Goal: Task Accomplishment & Management: Manage account settings

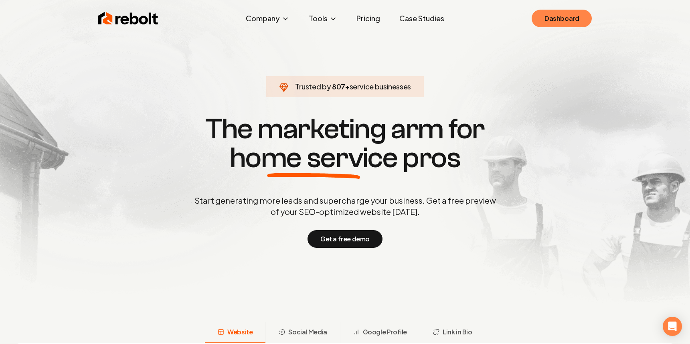
click at [571, 22] on link "Dashboard" at bounding box center [561, 19] width 60 height 18
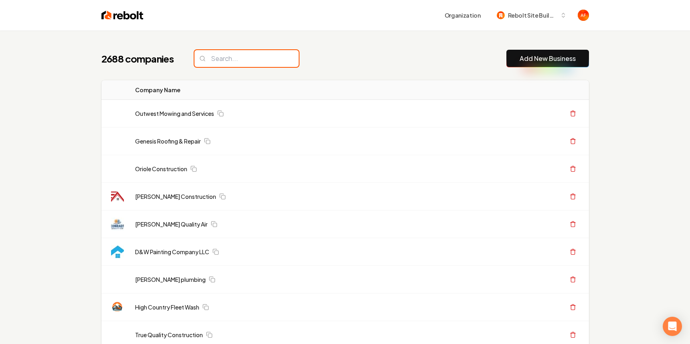
click at [195, 54] on input "search" at bounding box center [246, 58] width 104 height 17
click at [220, 50] on input "search" at bounding box center [246, 58] width 104 height 17
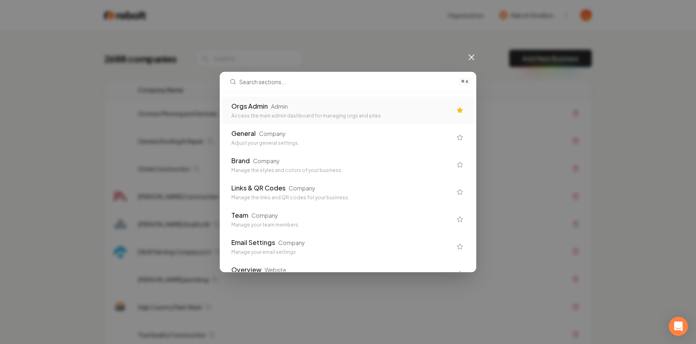
click at [252, 111] on div "Orgs Admin Admin Access the main admin dashboard for managing orgs and sites" at bounding box center [341, 110] width 220 height 18
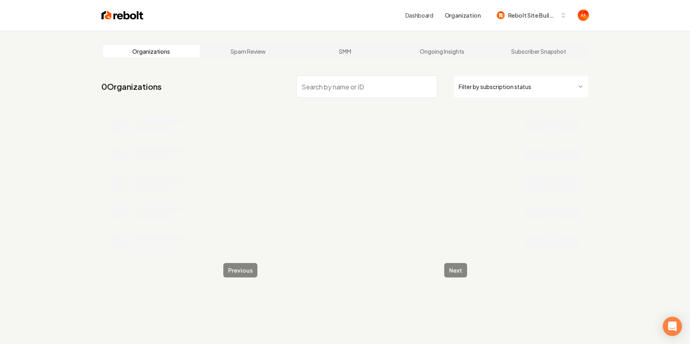
click at [346, 79] on input "search" at bounding box center [366, 86] width 141 height 22
type input "naum"
click at [118, 8] on div "Dashboard Organization Rebolt Site Builder" at bounding box center [345, 15] width 513 height 30
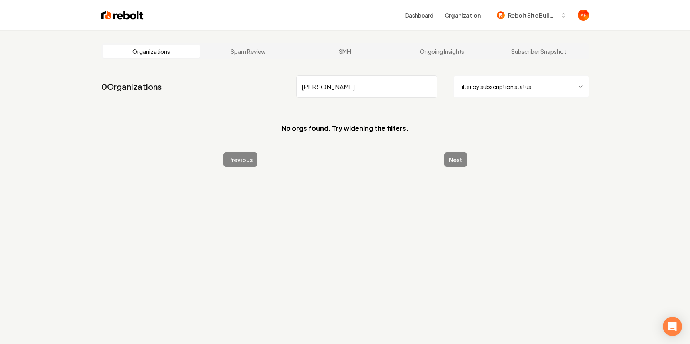
click at [116, 15] on img at bounding box center [122, 15] width 42 height 11
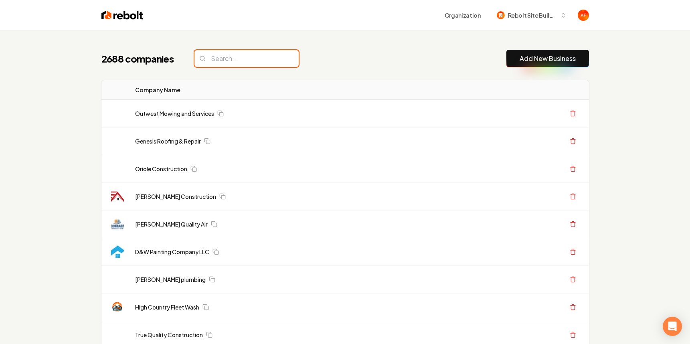
click at [248, 63] on input "search" at bounding box center [246, 58] width 104 height 17
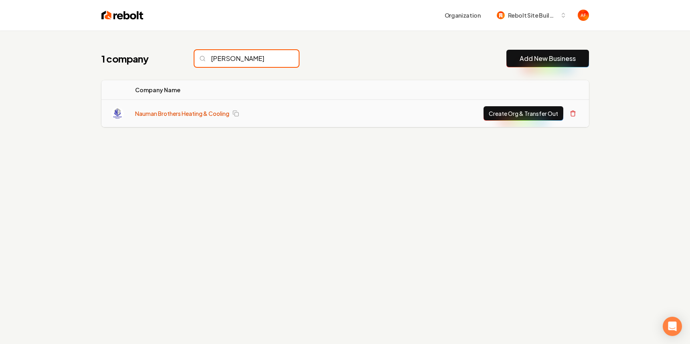
type input "naum"
click at [198, 115] on link "Nauman Brothers Heating & Cooling" at bounding box center [182, 113] width 94 height 8
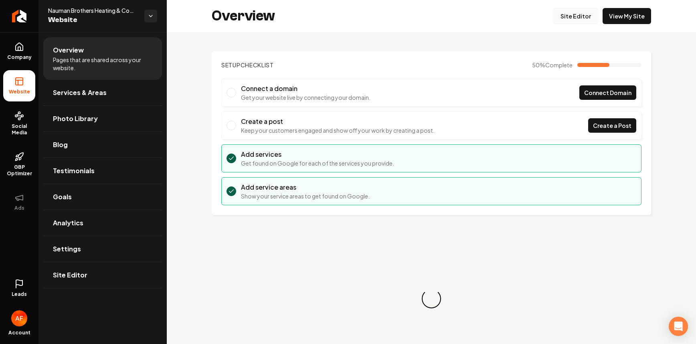
click at [560, 20] on link "Site Editor" at bounding box center [575, 16] width 44 height 16
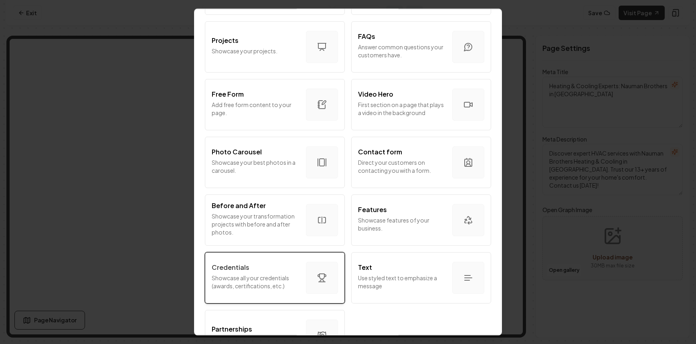
scroll to position [429, 0]
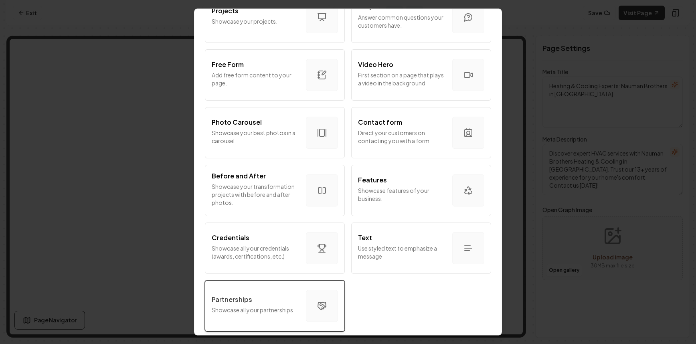
click at [267, 299] on div "Partnerships Showcase all your partnerships" at bounding box center [256, 305] width 88 height 22
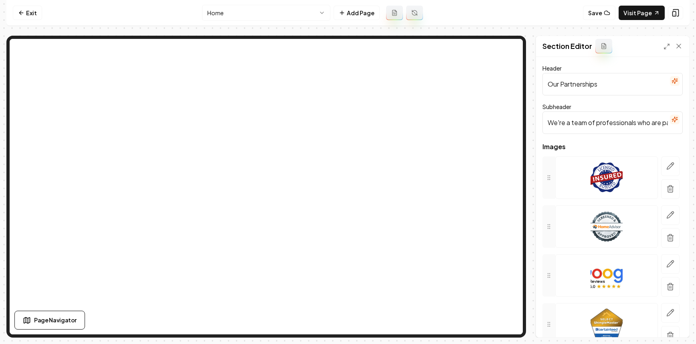
click at [628, 121] on input "We're a team of professionals who are passionate about what we do." at bounding box center [612, 122] width 140 height 22
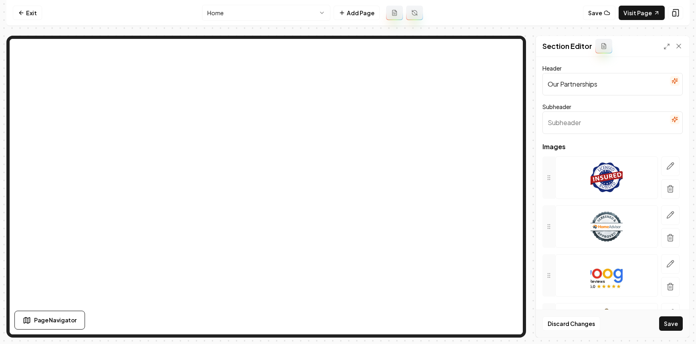
click at [591, 80] on input "Our Partnerships" at bounding box center [612, 84] width 140 height 22
type input "Brands We Service"
click at [666, 169] on icon "button" at bounding box center [670, 166] width 8 height 8
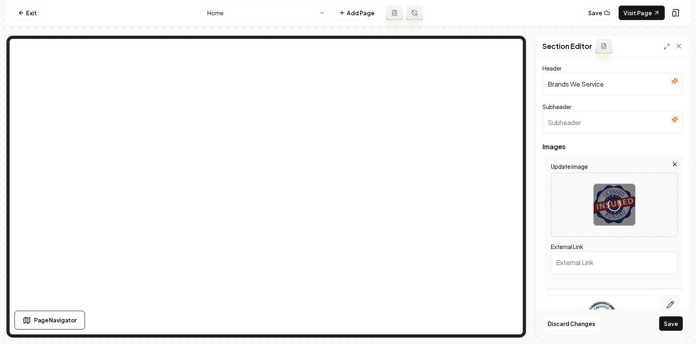
click at [666, 304] on icon "button" at bounding box center [670, 304] width 8 height 8
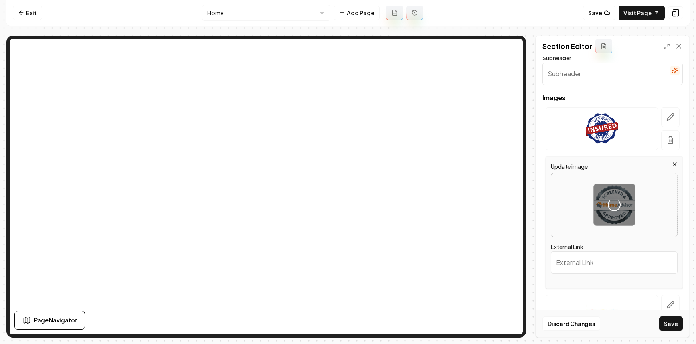
scroll to position [156, 0]
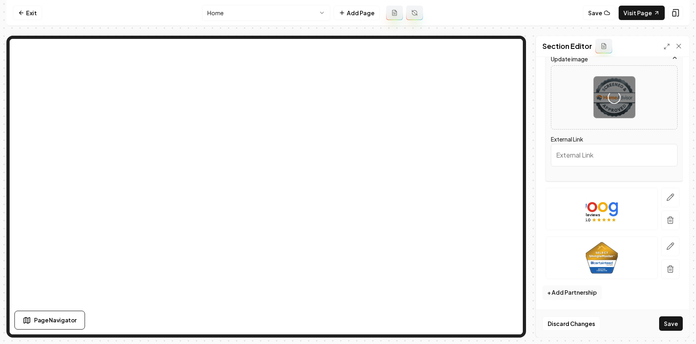
drag, startPoint x: 662, startPoint y: 197, endPoint x: 687, endPoint y: 130, distance: 71.2
click at [667, 197] on icon "button" at bounding box center [670, 197] width 7 height 7
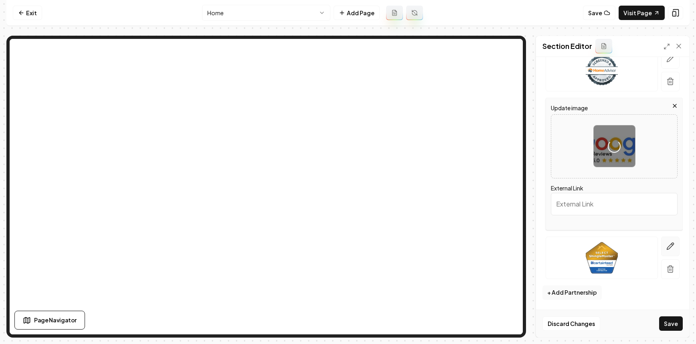
click at [666, 247] on icon "button" at bounding box center [670, 246] width 8 height 8
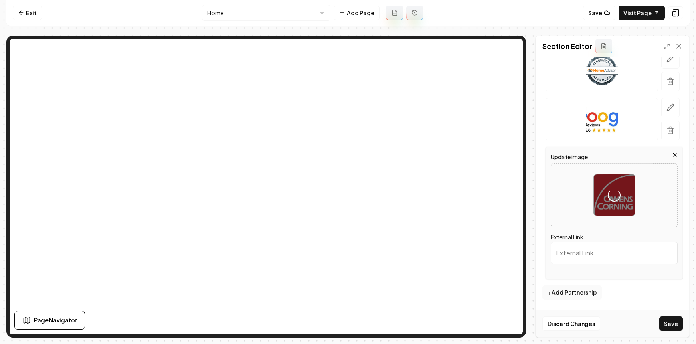
scroll to position [0, 0]
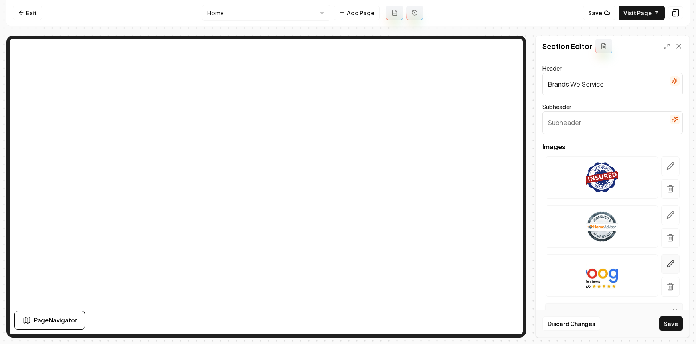
click at [661, 258] on button "button" at bounding box center [670, 264] width 18 height 20
click at [666, 215] on icon "button" at bounding box center [670, 215] width 8 height 8
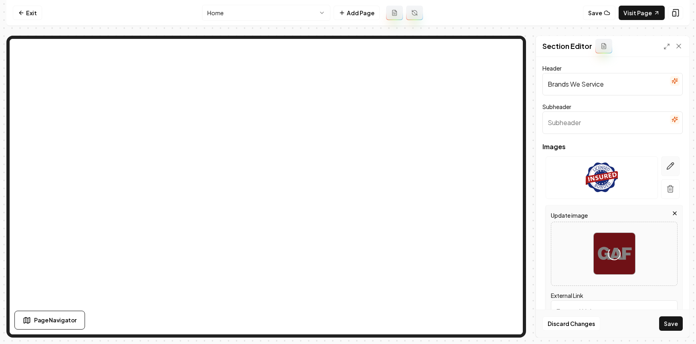
click at [666, 163] on icon "button" at bounding box center [670, 166] width 8 height 8
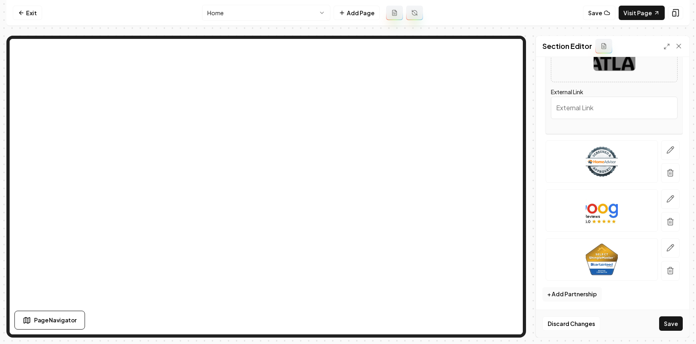
scroll to position [156, 0]
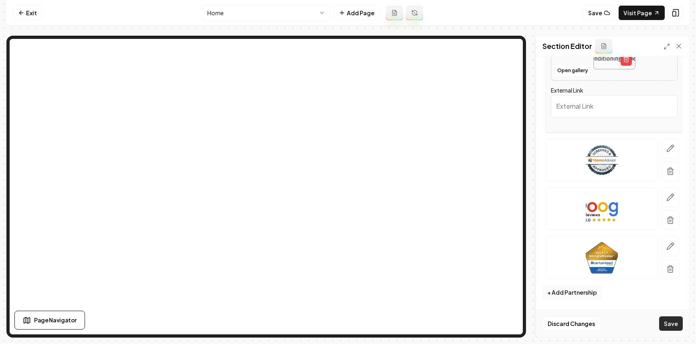
click at [667, 323] on button "Save" at bounding box center [671, 323] width 24 height 14
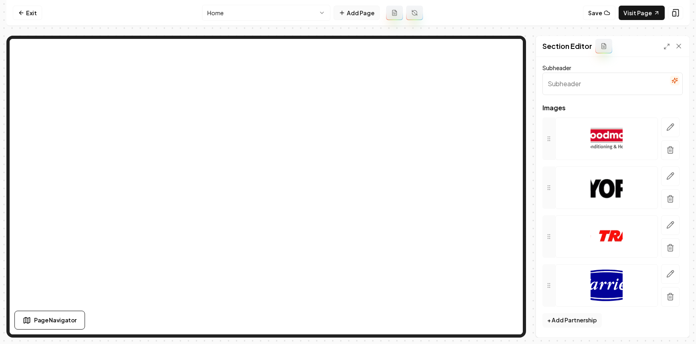
click at [348, 13] on button "Add Page" at bounding box center [356, 13] width 46 height 14
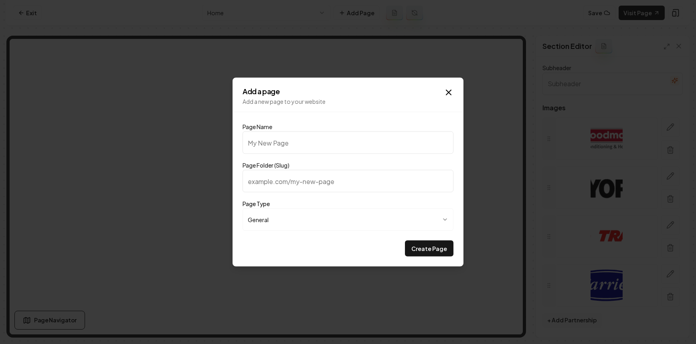
type input "P"
type input "p"
type input "Pr"
type input "pr"
type input "Pri"
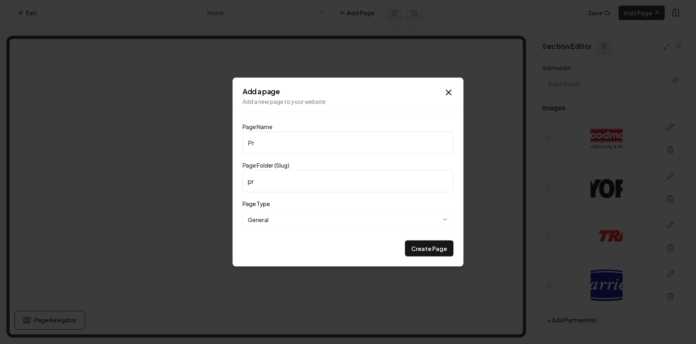
type input "pri"
type input "Pric"
type input "pric"
type input "Prici"
type input "prici"
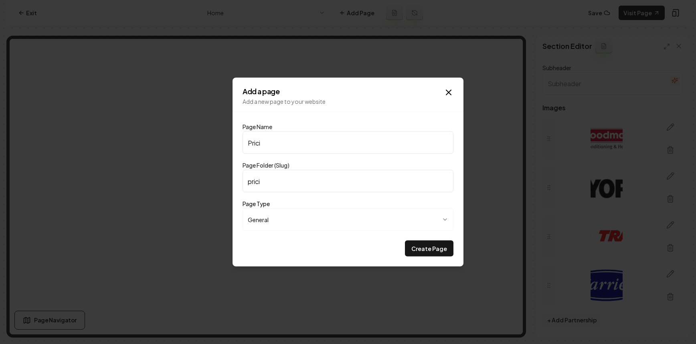
type input "Pricin"
type input "pricin"
type input "Pricing"
type input "pricing"
type input "Pricing"
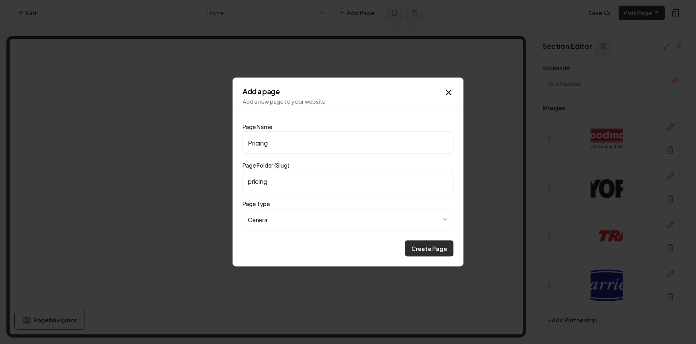
click at [431, 248] on button "Create Page" at bounding box center [429, 248] width 48 height 16
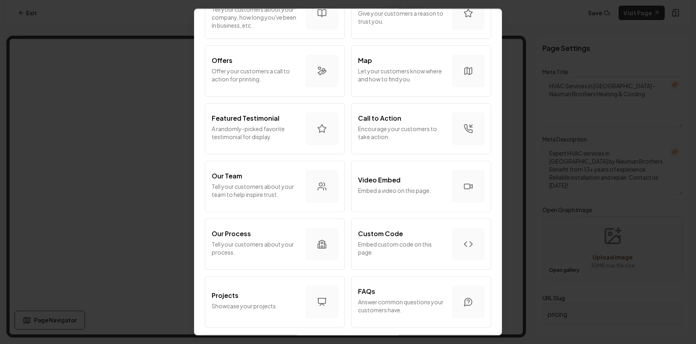
scroll to position [273, 0]
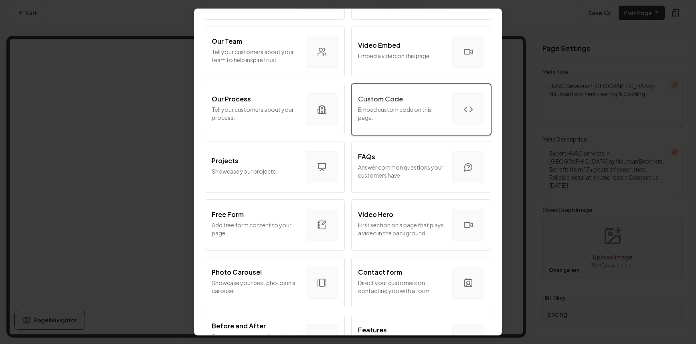
click at [431, 117] on p "Embed custom code on this page." at bounding box center [402, 113] width 88 height 16
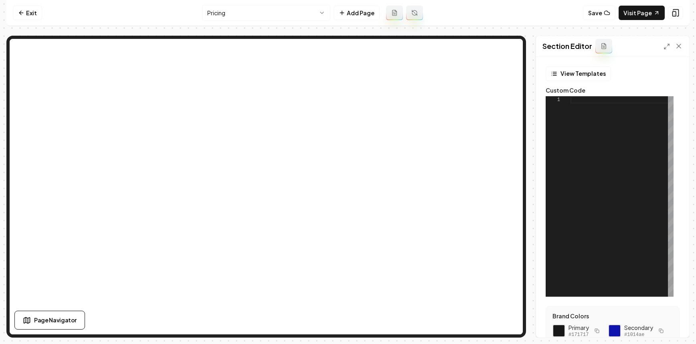
click at [616, 237] on div at bounding box center [621, 196] width 103 height 200
click at [575, 72] on button "View Templates" at bounding box center [577, 74] width 65 height 14
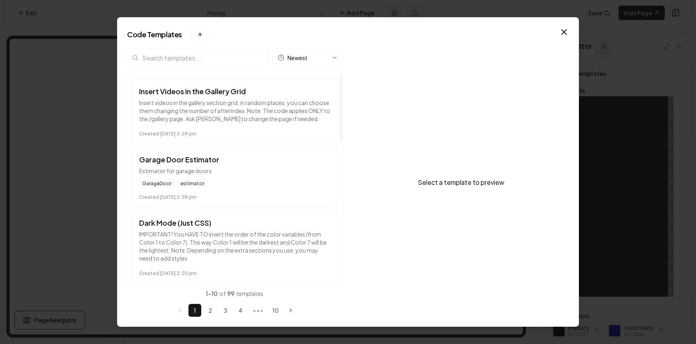
click at [186, 67] on div "Newest" at bounding box center [235, 61] width 216 height 26
click at [186, 63] on input "search" at bounding box center [197, 57] width 141 height 19
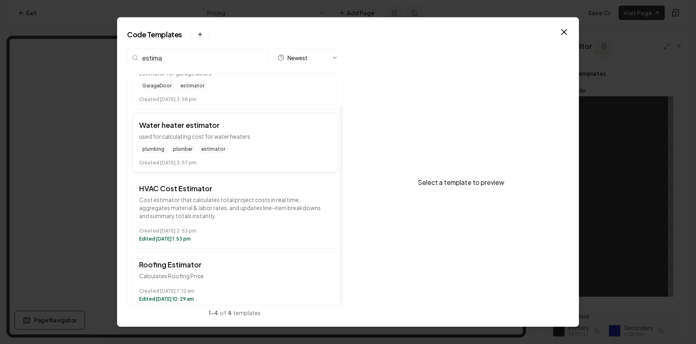
scroll to position [38, 0]
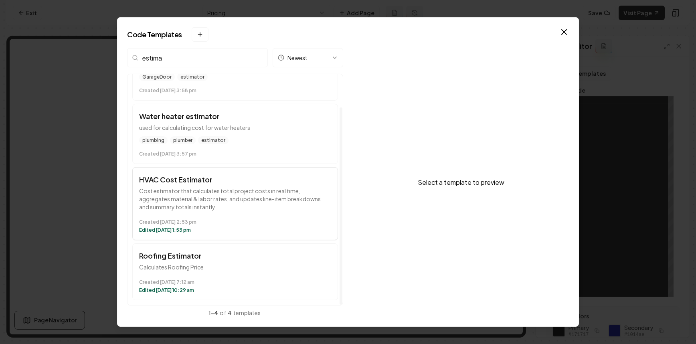
type input "estima"
click at [187, 183] on h3 "HVAC Cost Estimator" at bounding box center [235, 179] width 192 height 11
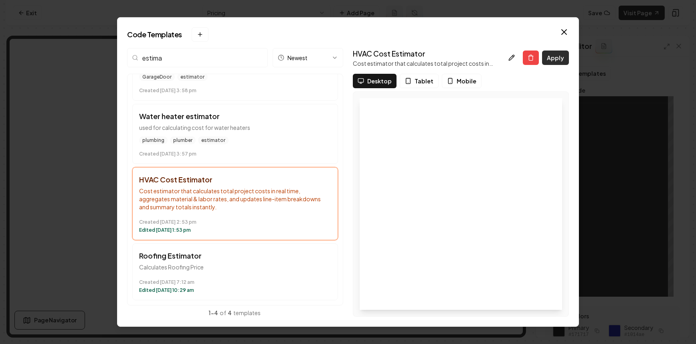
click at [559, 56] on button "Apply" at bounding box center [555, 57] width 27 height 14
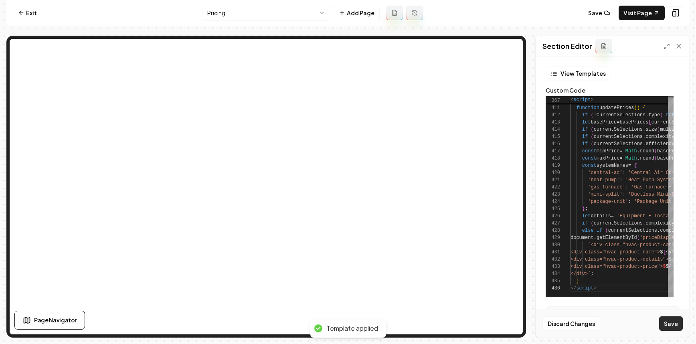
click at [672, 323] on button "Save" at bounding box center [671, 323] width 24 height 14
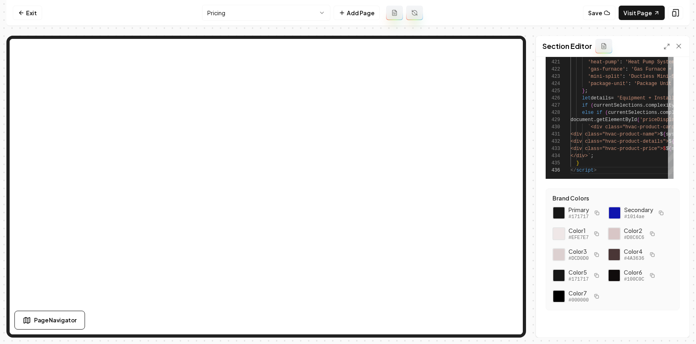
scroll to position [120, 0]
click at [557, 254] on div at bounding box center [559, 253] width 14 height 14
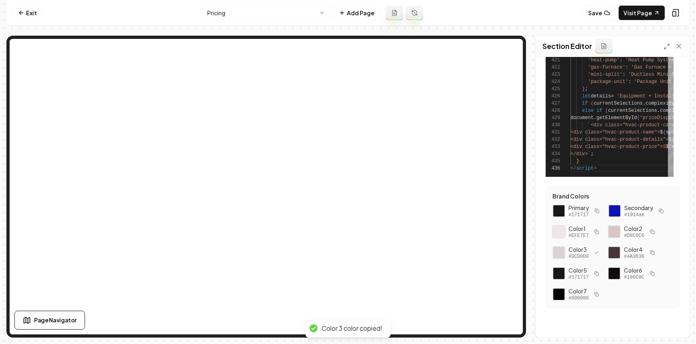
click at [561, 229] on div at bounding box center [559, 232] width 14 height 14
click at [618, 255] on div at bounding box center [614, 253] width 14 height 14
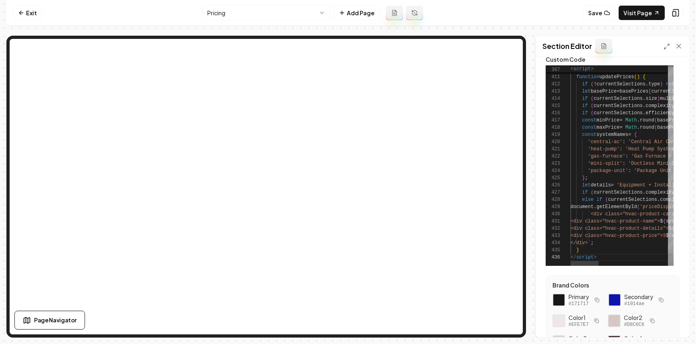
scroll to position [15, 0]
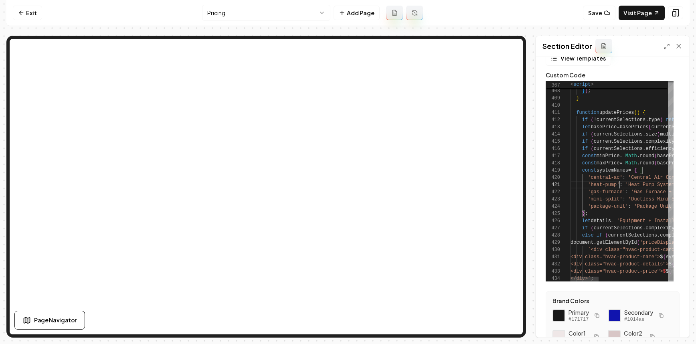
type textarea "**********"
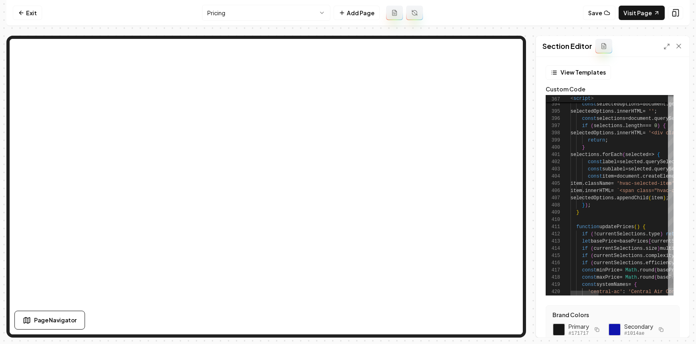
scroll to position [0, 0]
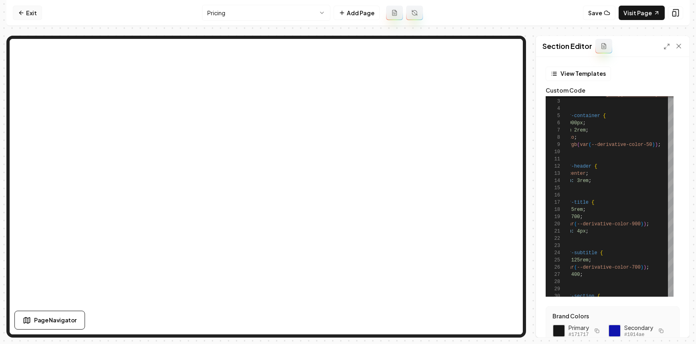
click at [22, 13] on icon at bounding box center [21, 13] width 6 height 6
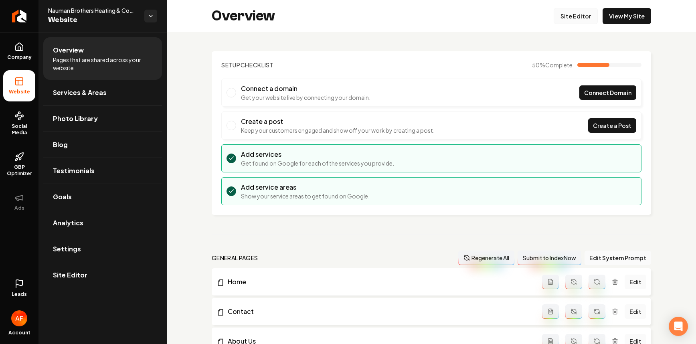
click at [592, 10] on link "Site Editor" at bounding box center [575, 16] width 44 height 16
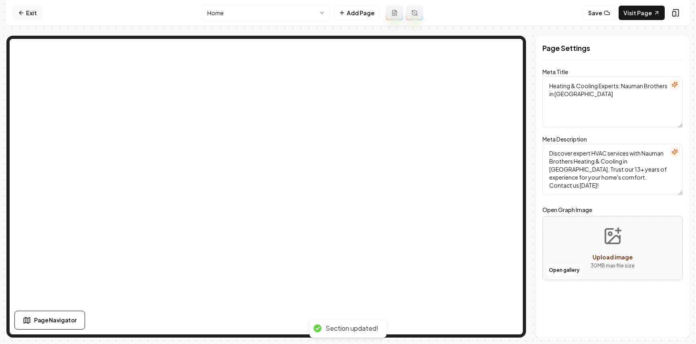
click at [15, 18] on link "Exit" at bounding box center [27, 13] width 29 height 14
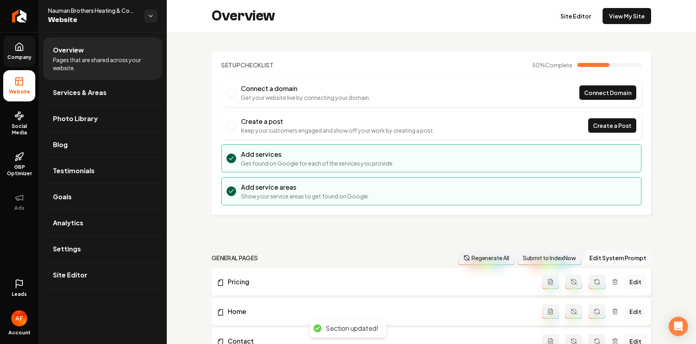
click at [24, 63] on link "Company" at bounding box center [19, 51] width 32 height 31
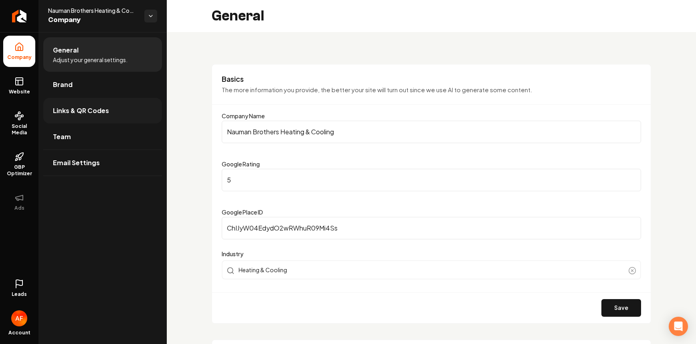
click at [101, 101] on link "Links & QR Codes" at bounding box center [102, 111] width 119 height 26
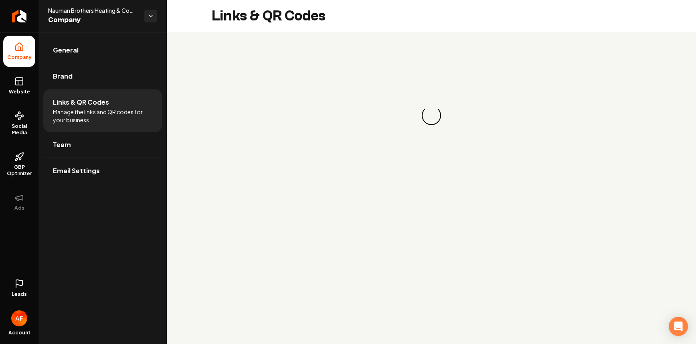
click at [102, 91] on li "Links & QR Codes Manage the links and QR codes for your business." at bounding box center [102, 110] width 119 height 42
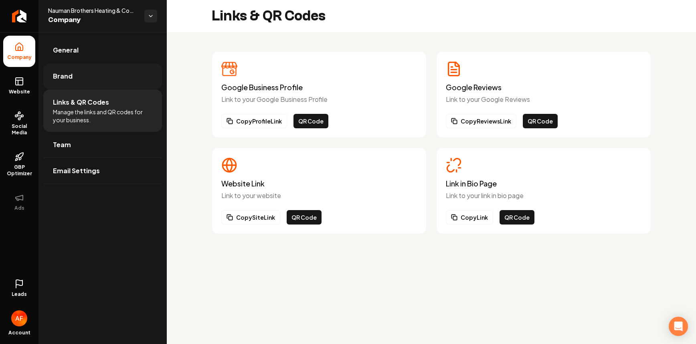
click at [107, 87] on link "Brand" at bounding box center [102, 76] width 119 height 26
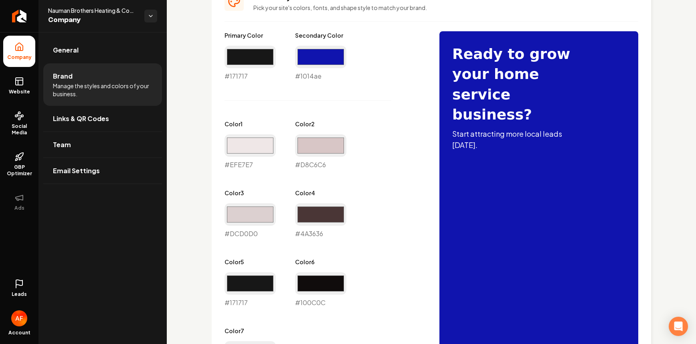
scroll to position [489, 0]
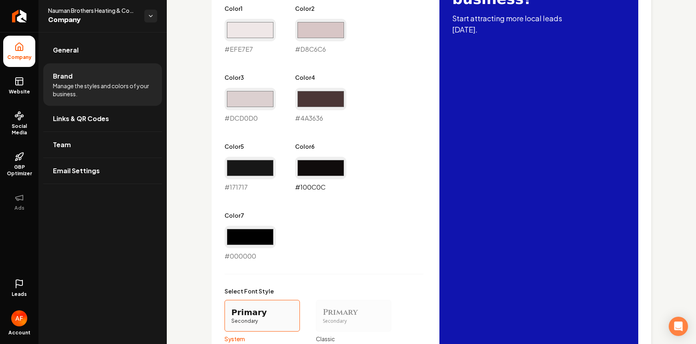
drag, startPoint x: 321, startPoint y: 157, endPoint x: 318, endPoint y: 161, distance: 5.2
click at [321, 157] on input "#100c0c" at bounding box center [320, 168] width 51 height 22
type input "#1014ae"
click at [413, 188] on div "Primary Color #171717 #171717 Secondary Color #1014ae #1014ae Color 1 #efe7e7 #…" at bounding box center [323, 88] width 199 height 345
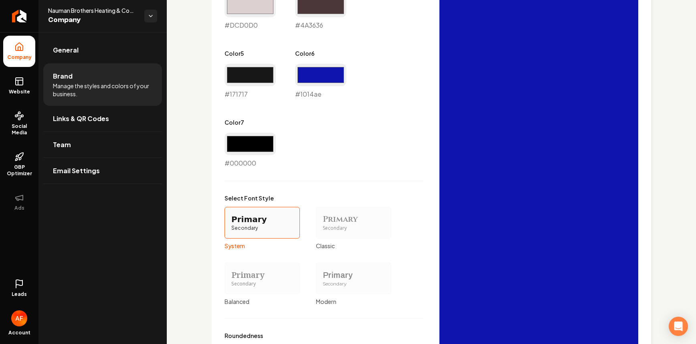
scroll to position [682, 0]
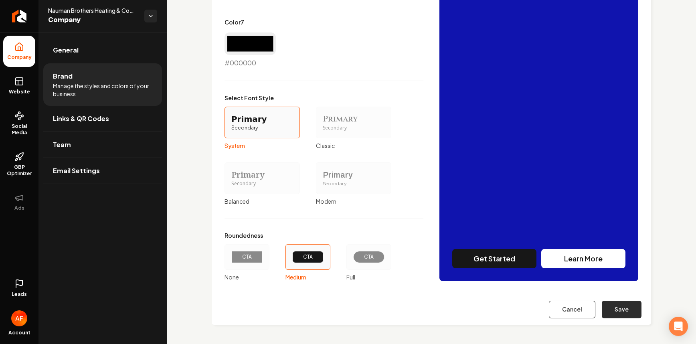
click at [613, 306] on button "Save" at bounding box center [621, 309] width 40 height 18
type input "#efe7e7"
type input "#d8c6c6"
type input "#dcd0d0"
type input "#4a3636"
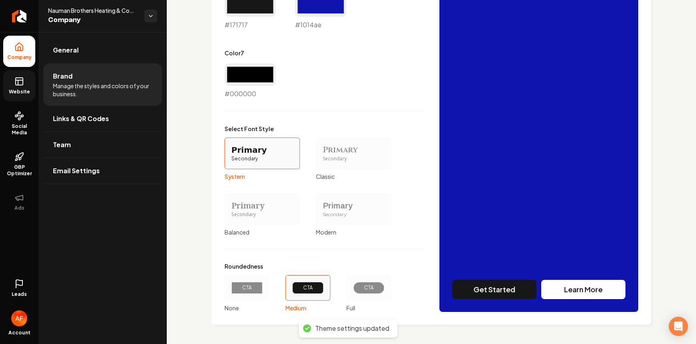
click at [30, 74] on link "Website" at bounding box center [19, 85] width 32 height 31
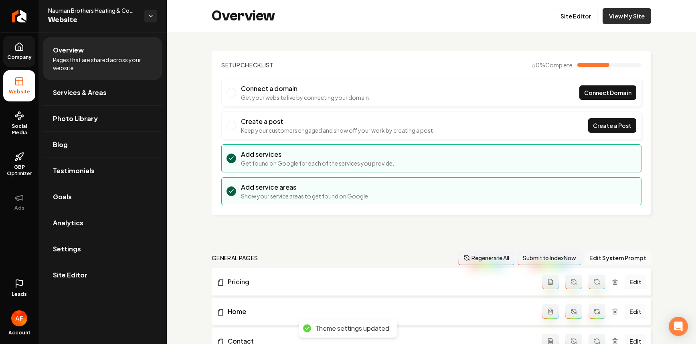
click at [617, 18] on link "View My Site" at bounding box center [626, 16] width 48 height 16
click at [573, 23] on div "Overview Site Editor View My Site" at bounding box center [431, 16] width 529 height 32
click at [573, 18] on link "Site Editor" at bounding box center [575, 16] width 44 height 16
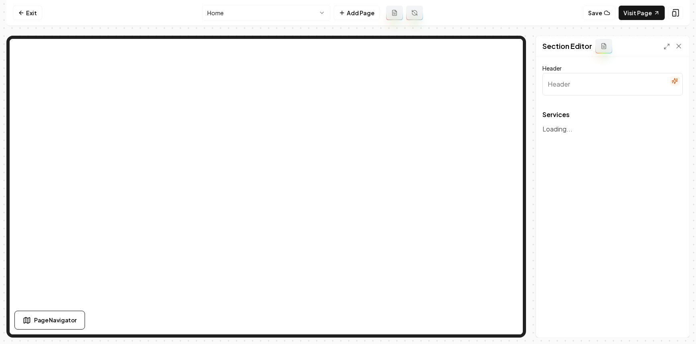
type input "Comprehensive HVAC Solutions"
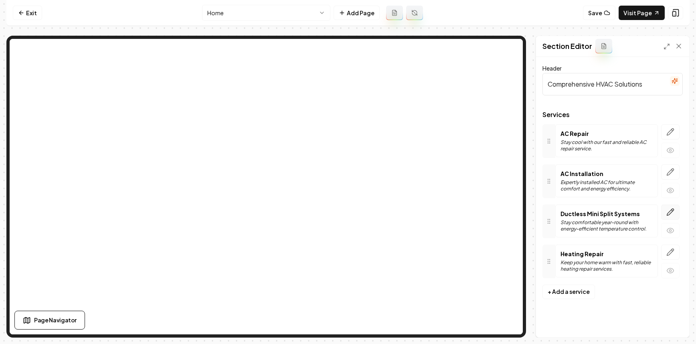
click at [669, 208] on icon "button" at bounding box center [670, 212] width 8 height 8
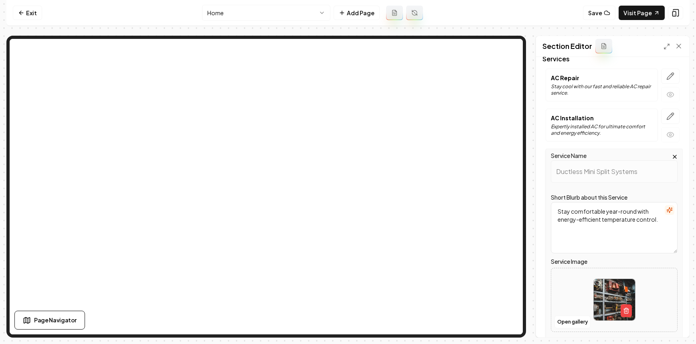
scroll to position [158, 0]
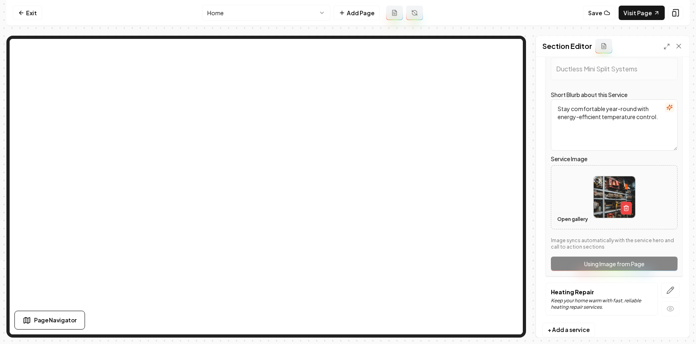
click at [571, 216] on button "Open gallery" at bounding box center [572, 219] width 36 height 13
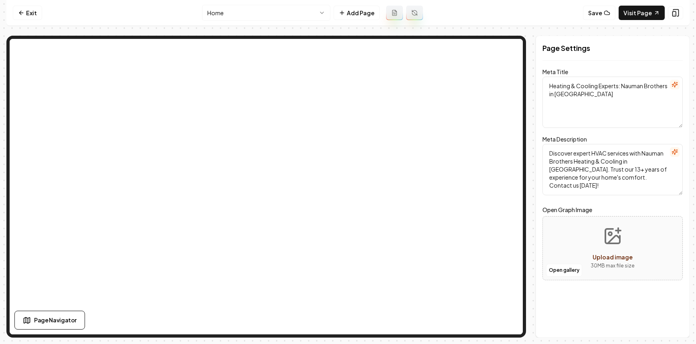
scroll to position [0, 0]
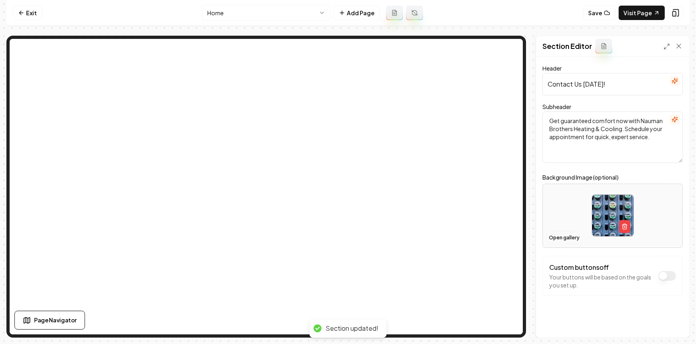
click at [558, 238] on button "Open gallery" at bounding box center [564, 237] width 36 height 13
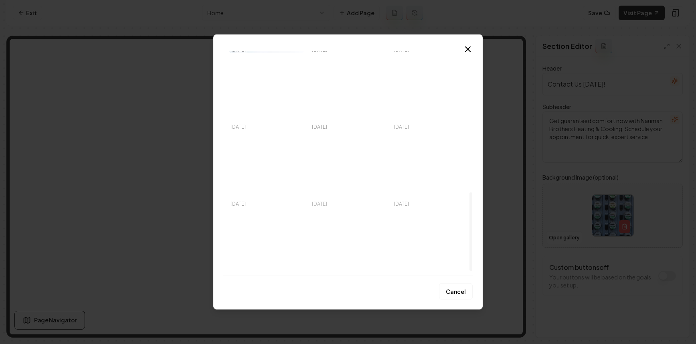
scroll to position [414, 0]
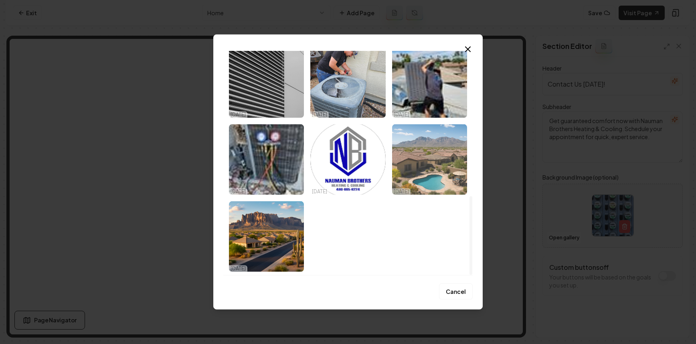
click at [432, 169] on img "Select image image_68ed42675c7cd75eb88e3147.jpeg" at bounding box center [429, 159] width 75 height 71
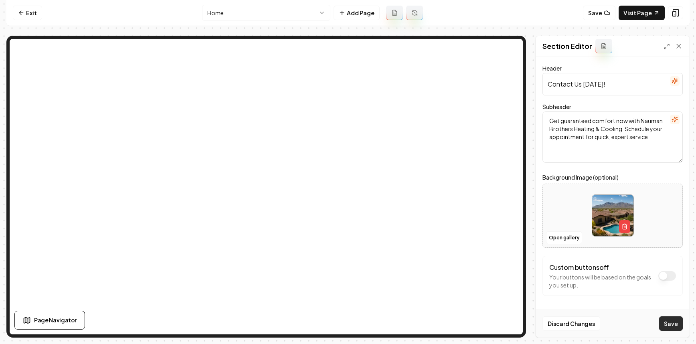
click at [669, 323] on button "Save" at bounding box center [671, 323] width 24 height 14
click at [43, 13] on nav "Exit Home Add Page Save Visit Page" at bounding box center [347, 13] width 683 height 26
click at [32, 14] on link "Exit" at bounding box center [27, 13] width 29 height 14
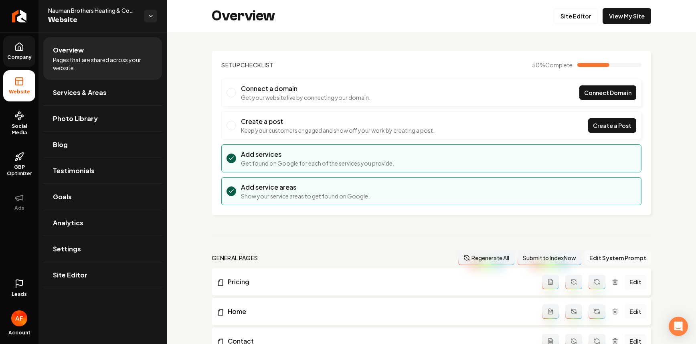
click at [21, 51] on icon at bounding box center [19, 47] width 10 height 10
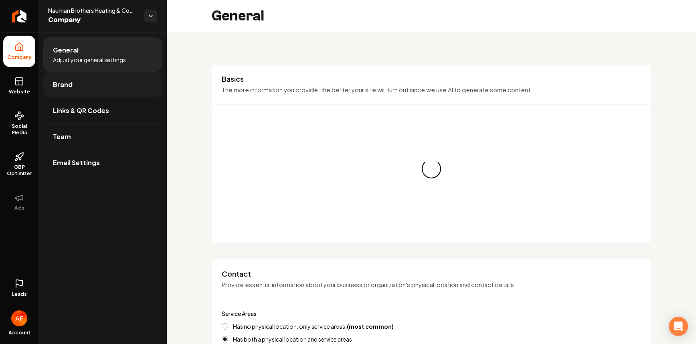
click at [80, 82] on link "Brand" at bounding box center [102, 85] width 119 height 26
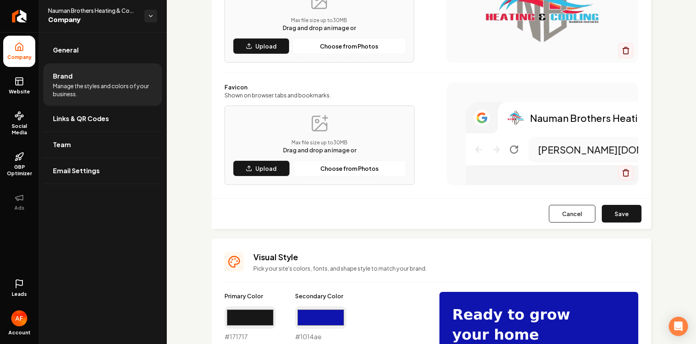
scroll to position [150, 0]
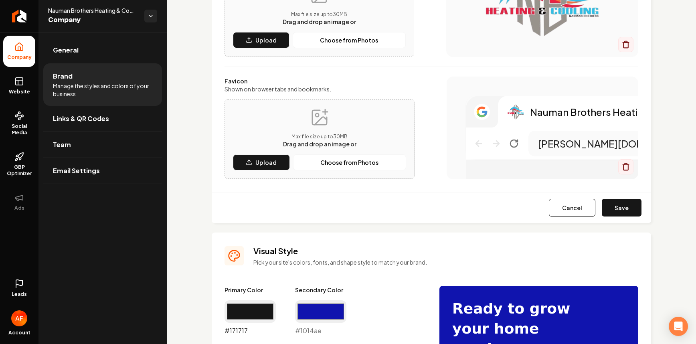
click at [249, 306] on input "#171717" at bounding box center [249, 311] width 51 height 22
type input "#1014ae"
drag, startPoint x: 317, startPoint y: 307, endPoint x: 293, endPoint y: 271, distance: 43.1
click at [317, 307] on input "#1014ae" at bounding box center [320, 311] width 51 height 22
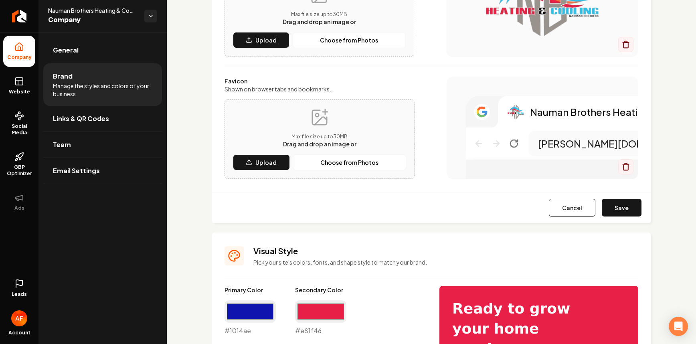
type input "#e81f46"
drag, startPoint x: 426, startPoint y: 246, endPoint x: 430, endPoint y: 241, distance: 6.0
click at [427, 246] on h3 "Visual Style" at bounding box center [445, 250] width 385 height 11
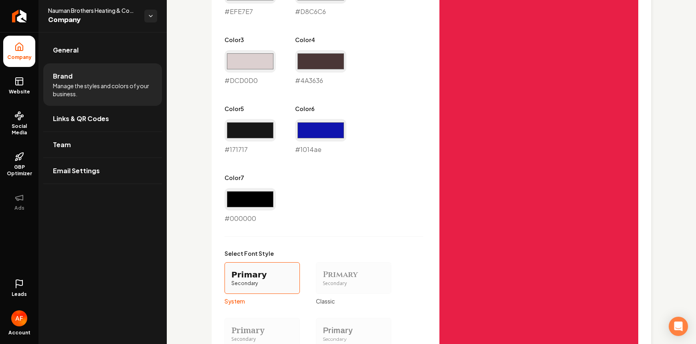
scroll to position [354, 0]
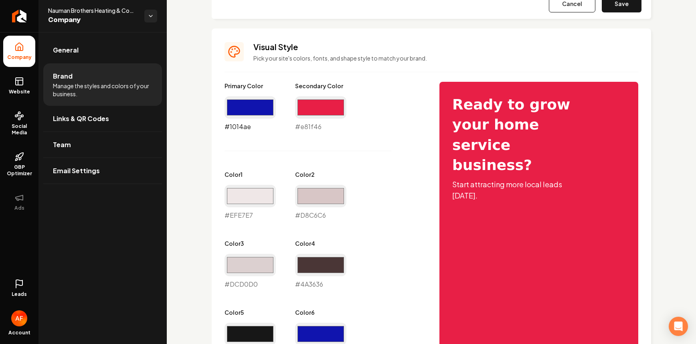
click at [240, 116] on input "#1014ae" at bounding box center [249, 107] width 51 height 22
type input "#619eff"
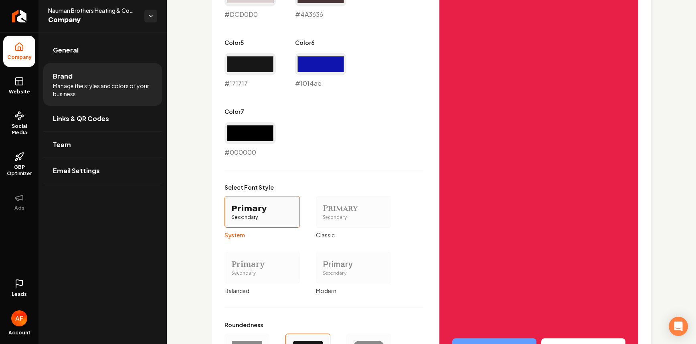
scroll to position [713, 0]
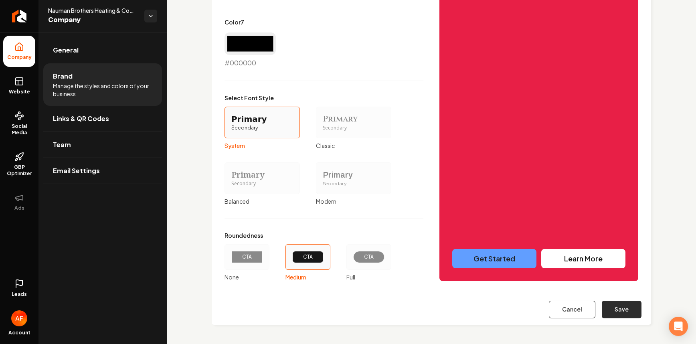
click at [617, 307] on button "Save" at bounding box center [621, 309] width 40 height 18
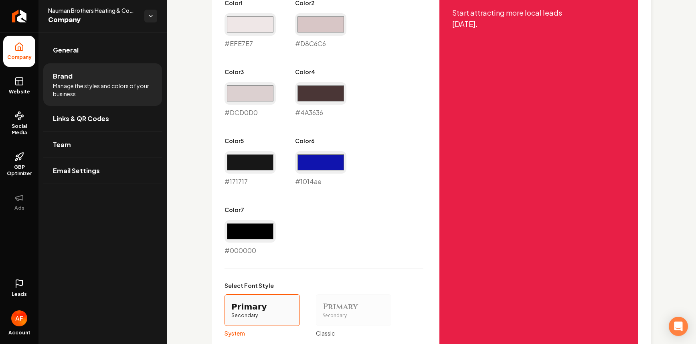
scroll to position [525, 0]
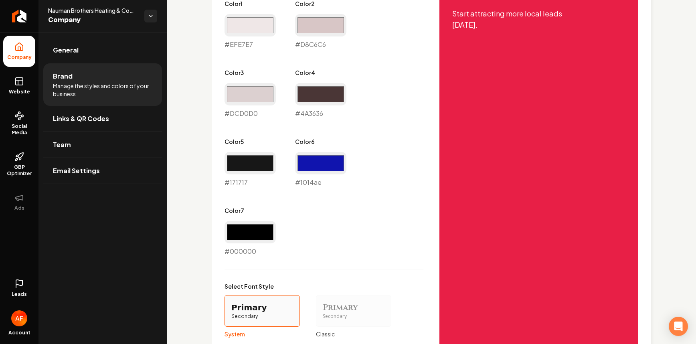
type input "#efe7e7"
type input "#d8c6c6"
type input "#dcd0d0"
type input "#4a3636"
click at [313, 164] on input "#1014ae" at bounding box center [320, 163] width 51 height 22
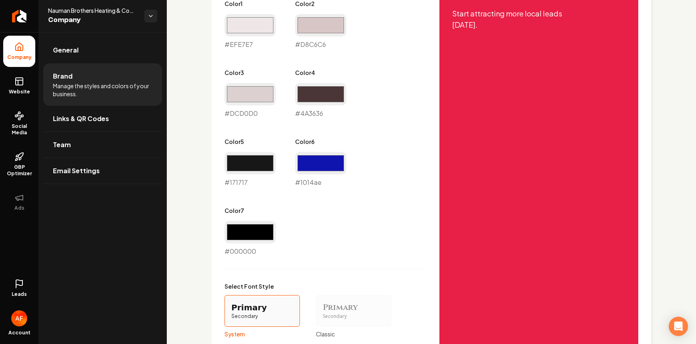
click at [394, 122] on div "Primary Color #619eff #619eff Secondary Color #e81f46 #e81f46 Color 1 #efe7e7 #…" at bounding box center [323, 83] width 199 height 345
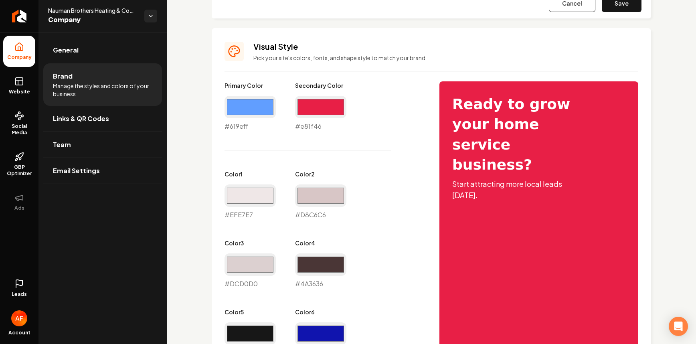
scroll to position [362, 0]
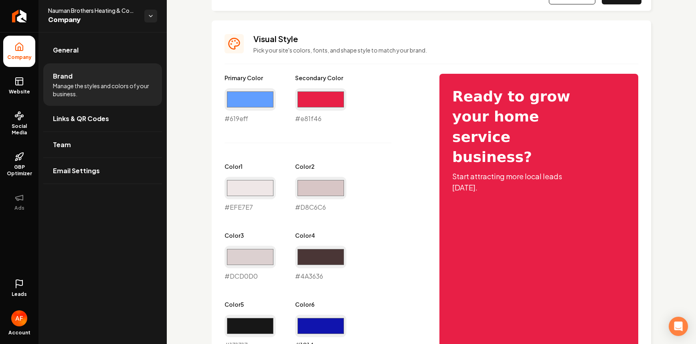
drag, startPoint x: 320, startPoint y: 324, endPoint x: 318, endPoint y: 316, distance: 8.2
click at [319, 324] on input "#1014ae" at bounding box center [320, 326] width 51 height 22
type input "#297bff"
click at [377, 155] on div "Primary Color #619eff #619eff Secondary Color #e81f46 #e81f46 Color 1 #efe7e7 #…" at bounding box center [323, 246] width 199 height 345
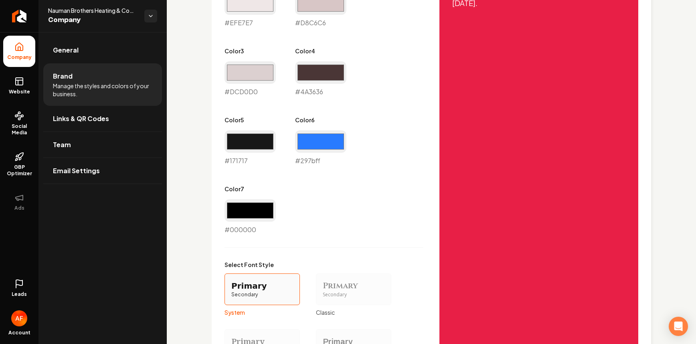
scroll to position [713, 0]
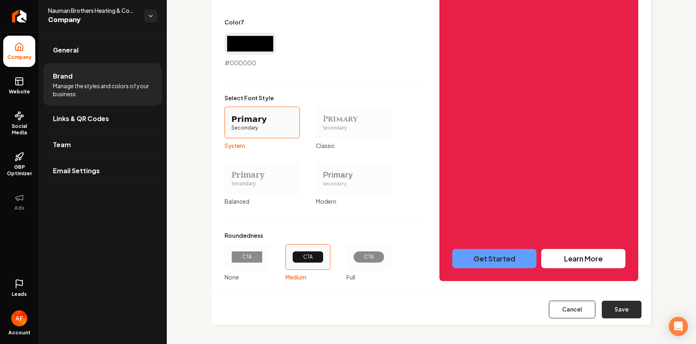
click at [601, 313] on button "Save" at bounding box center [621, 309] width 40 height 18
type input "#efe7e7"
type input "#d8c6c6"
type input "#dcd0d0"
type input "#4a3636"
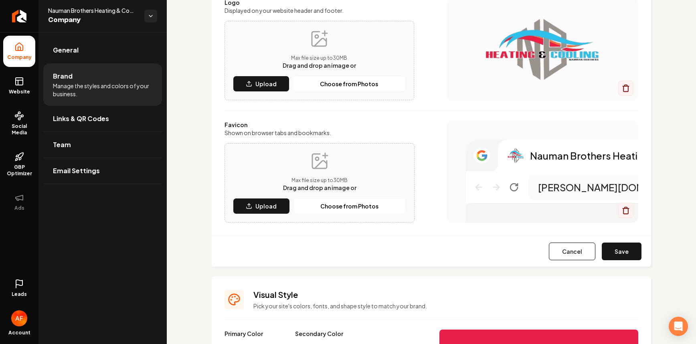
scroll to position [178, 0]
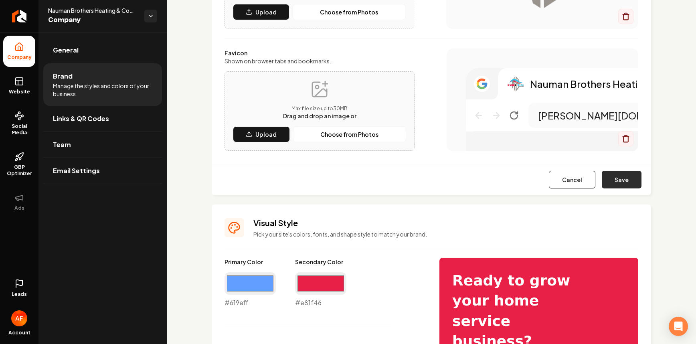
click at [618, 184] on button "Save" at bounding box center [621, 180] width 40 height 18
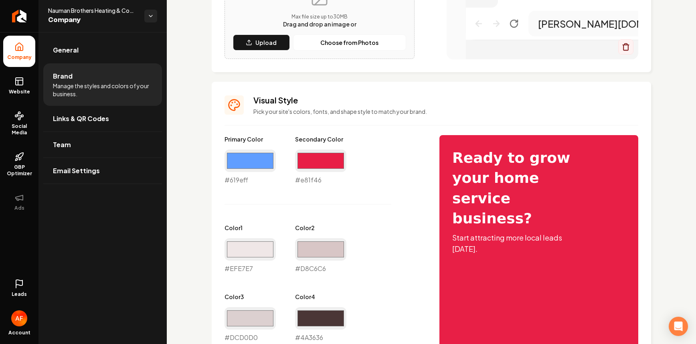
scroll to position [405, 0]
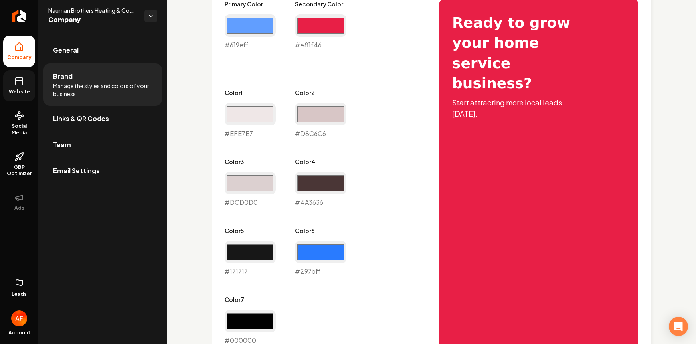
click at [16, 87] on link "Website" at bounding box center [19, 85] width 32 height 31
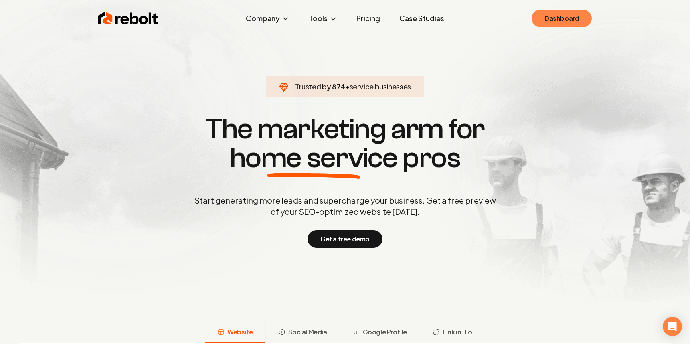
click at [550, 21] on link "Dashboard" at bounding box center [561, 19] width 60 height 18
click at [554, 23] on link "Dashboard" at bounding box center [561, 19] width 60 height 18
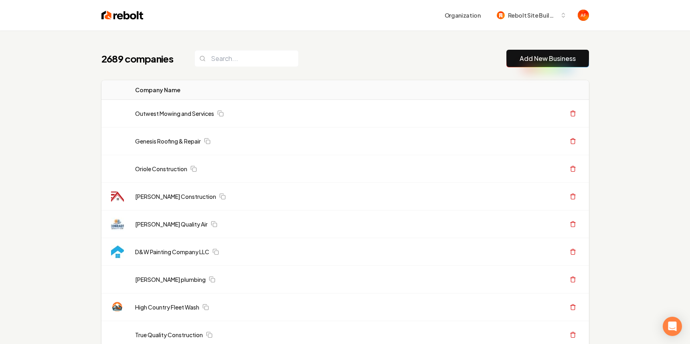
click at [234, 58] on input "search" at bounding box center [246, 58] width 104 height 17
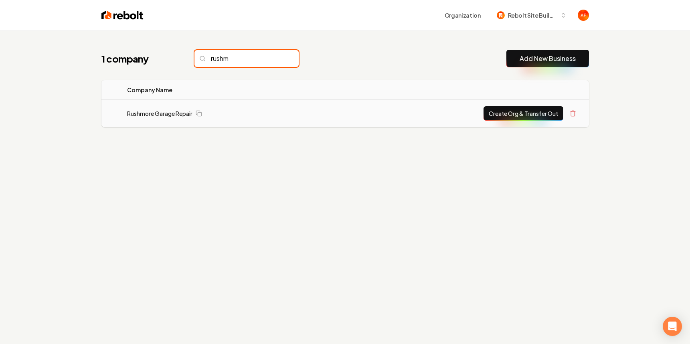
type input "rushm"
click at [523, 114] on button "Create Org & Transfer Out" at bounding box center [523, 113] width 80 height 14
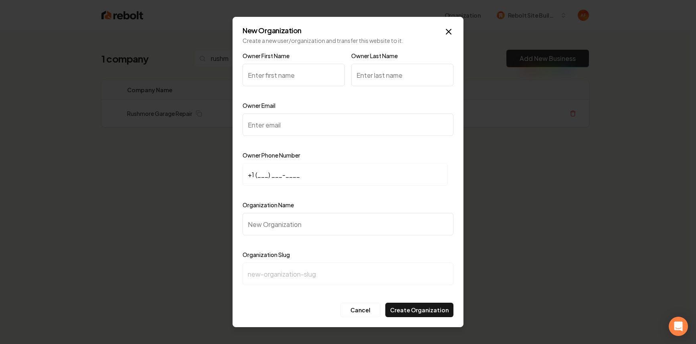
click at [293, 71] on input "Owner First Name" at bounding box center [293, 75] width 102 height 22
type input "D"
type input "Dakota"
click at [272, 132] on input "Owner Email" at bounding box center [347, 124] width 211 height 22
paste input "dakotataylorgds@gmail.com"
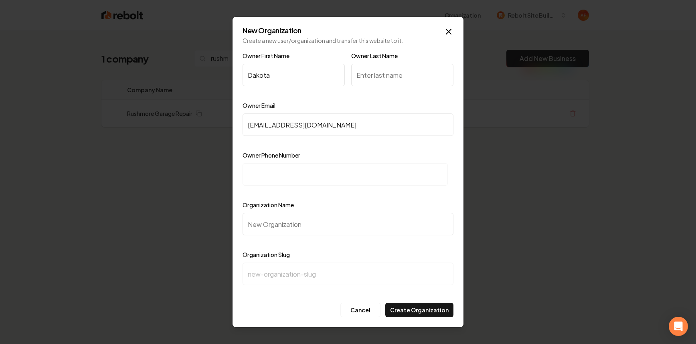
type input "dakotataylorgds@gmail.com"
click at [292, 179] on input at bounding box center [344, 174] width 205 height 22
paste input "+1 (817) 470-1776"
type input "+1 (817) 470-1776"
click at [296, 227] on input "Organization Name" at bounding box center [347, 224] width 211 height 22
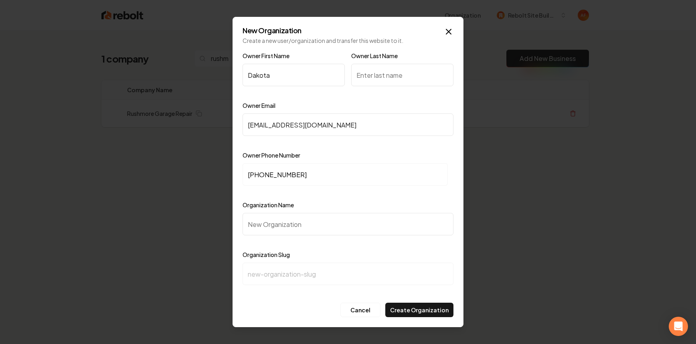
paste input "Rushmore Garage Repair Garage"
type input "Rushmore Garage Repair Garage"
type input "rushmore-garage-repair-garage"
drag, startPoint x: 349, startPoint y: 226, endPoint x: 323, endPoint y: 219, distance: 26.3
click at [323, 219] on input "Rushmore Garage Repair Garage" at bounding box center [347, 224] width 211 height 22
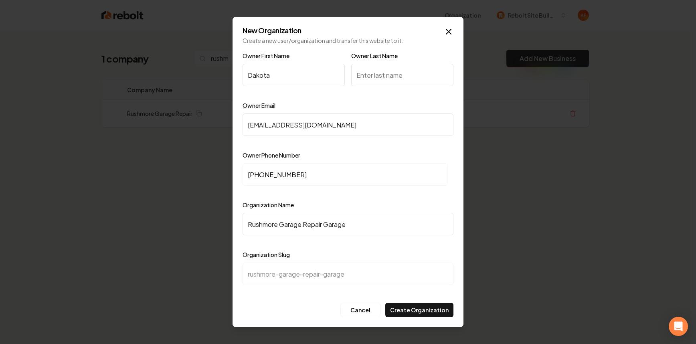
click at [341, 234] on input "Rushmore Garage Repair Garage" at bounding box center [347, 224] width 211 height 22
drag, startPoint x: 350, startPoint y: 226, endPoint x: 323, endPoint y: 224, distance: 27.0
click at [323, 224] on input "Rushmore Garage Repair Garage" at bounding box center [347, 224] width 211 height 22
type input "Rushmore Garage Repair"
type input "rushmore-garage-repair"
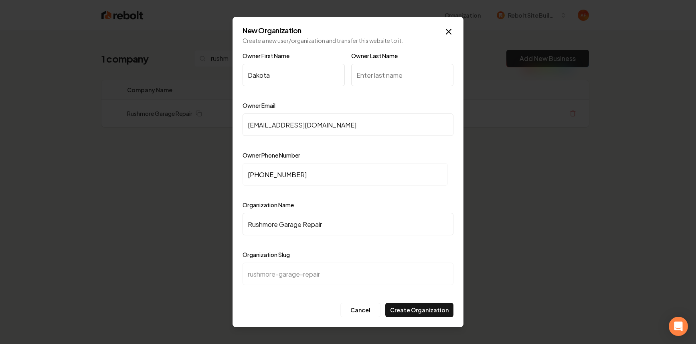
type input "Rushmore Garage Repair"
click at [449, 32] on icon "button" at bounding box center [448, 31] width 5 height 5
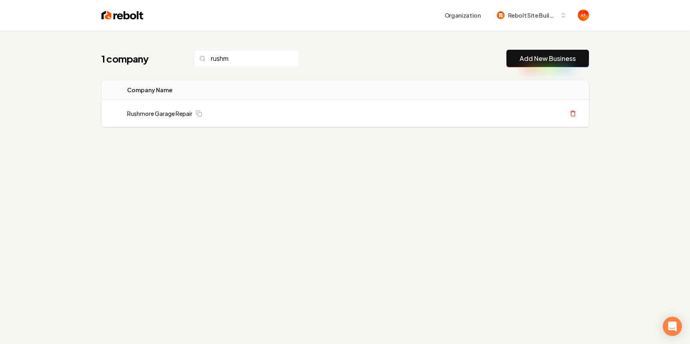
click at [130, 14] on img at bounding box center [122, 15] width 42 height 11
drag, startPoint x: 254, startPoint y: 56, endPoint x: 261, endPoint y: 54, distance: 7.1
click at [254, 56] on input "rushm" at bounding box center [246, 58] width 104 height 17
click at [278, 55] on input "rushm" at bounding box center [246, 58] width 104 height 17
click at [276, 56] on input "rushm" at bounding box center [246, 58] width 104 height 17
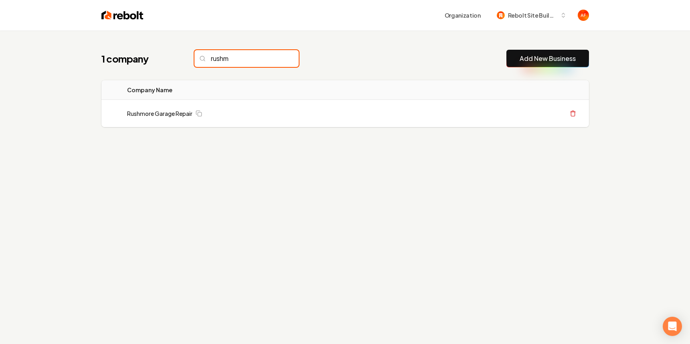
click at [276, 56] on input "rushm" at bounding box center [246, 58] width 104 height 17
click at [278, 57] on input "rushm" at bounding box center [246, 58] width 104 height 17
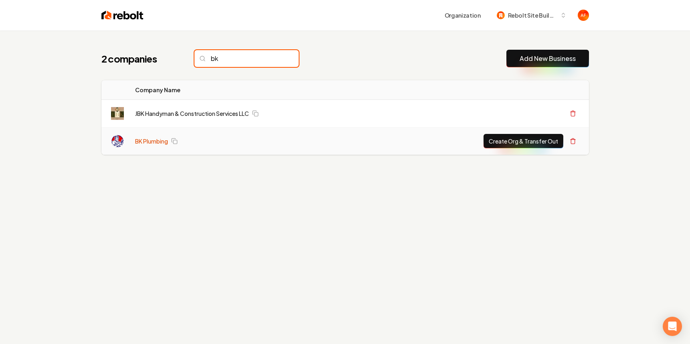
type input "bk"
click at [151, 137] on link "BK Plumbing" at bounding box center [151, 141] width 33 height 8
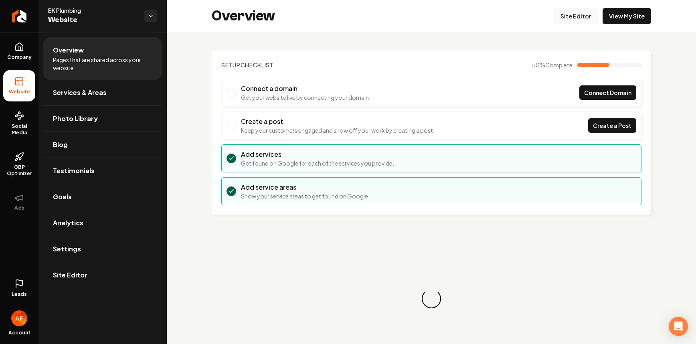
click at [558, 20] on link "Site Editor" at bounding box center [575, 16] width 44 height 16
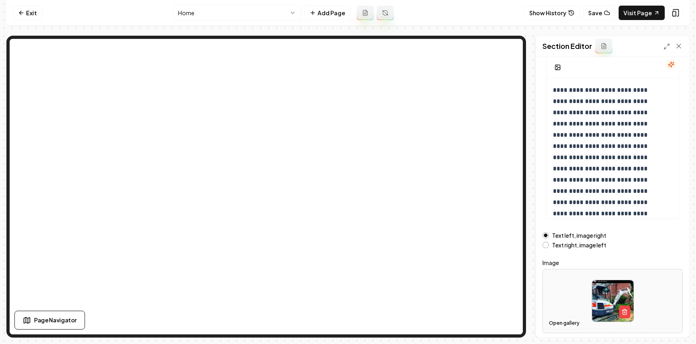
scroll to position [89, 0]
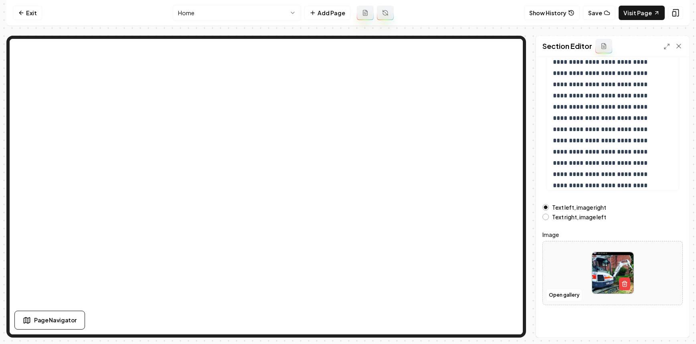
click at [559, 287] on div at bounding box center [611, 272] width 139 height 55
click at [563, 300] on button "Open gallery" at bounding box center [564, 294] width 36 height 13
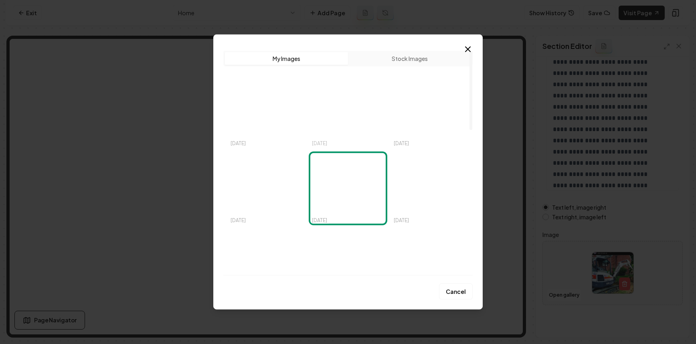
scroll to position [0, 0]
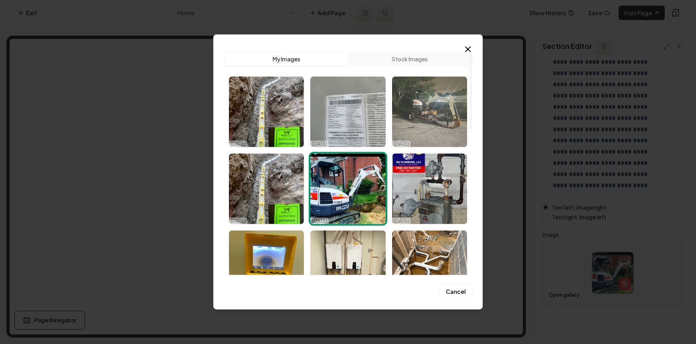
click at [440, 110] on img "Select image image_68e832975c7cd75eb895b5fa.jpeg" at bounding box center [429, 112] width 75 height 71
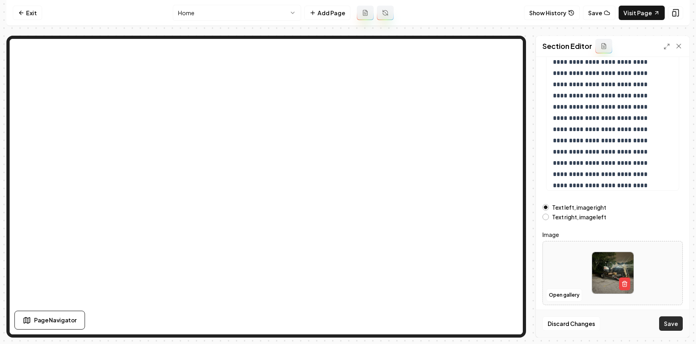
click at [670, 325] on button "Save" at bounding box center [671, 323] width 24 height 14
click at [23, 12] on icon at bounding box center [21, 13] width 6 height 6
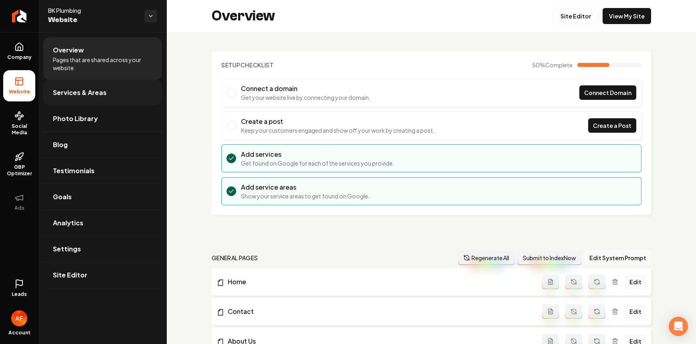
click at [79, 93] on span "Services & Areas" at bounding box center [80, 93] width 54 height 10
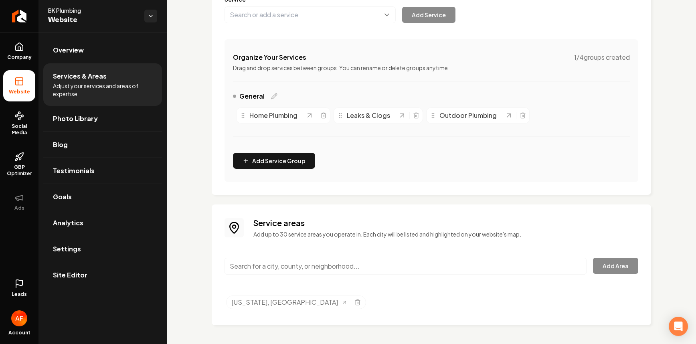
scroll to position [118, 0]
click at [290, 305] on div "Maryland, MD" at bounding box center [296, 302] width 140 height 14
click at [290, 297] on div "Maryland, MD" at bounding box center [296, 302] width 140 height 14
click at [310, 272] on input "Main content area" at bounding box center [405, 265] width 362 height 17
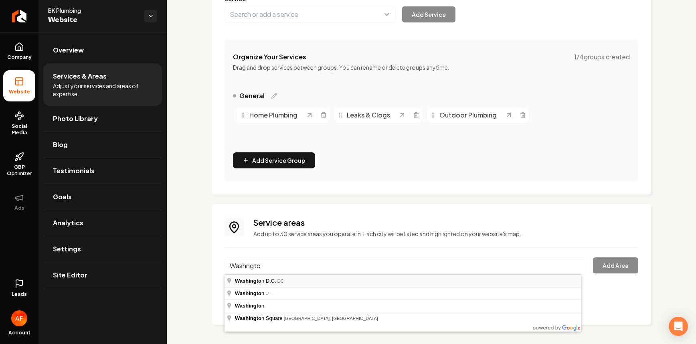
type input "Washington D.C., DC"
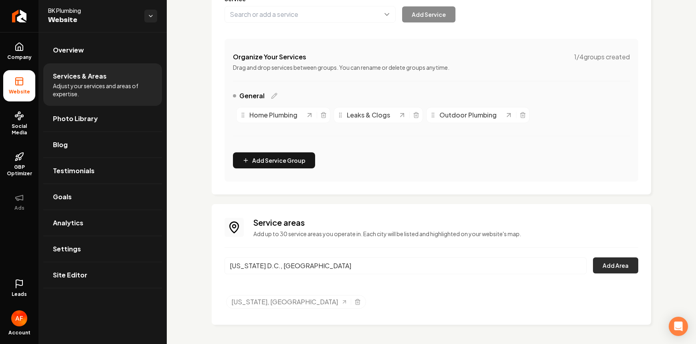
click at [626, 270] on button "Add Area" at bounding box center [615, 265] width 45 height 16
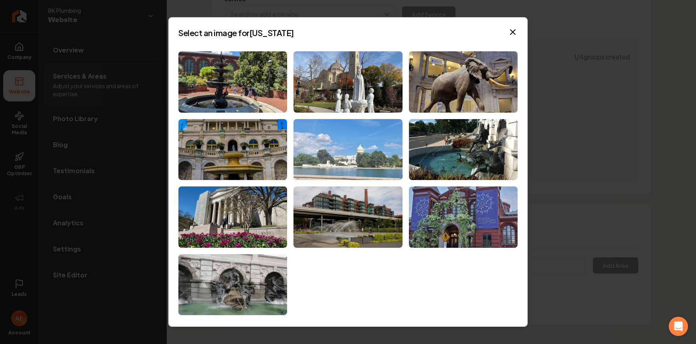
click at [371, 160] on img at bounding box center [347, 149] width 109 height 61
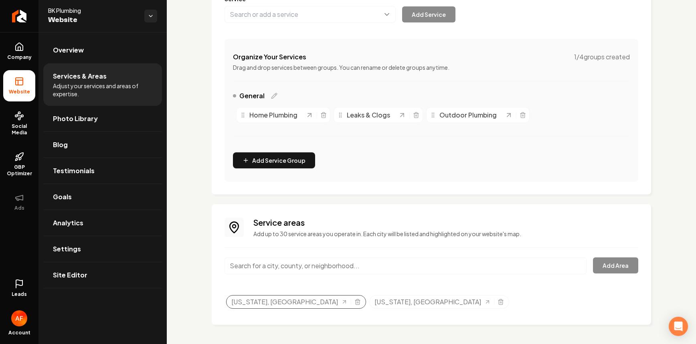
click at [289, 307] on div "Maryland, MD" at bounding box center [296, 302] width 140 height 14
click at [355, 302] on icon "Selected tags" at bounding box center [357, 302] width 4 height 4
click at [332, 267] on input "Main content area" at bounding box center [405, 265] width 362 height 17
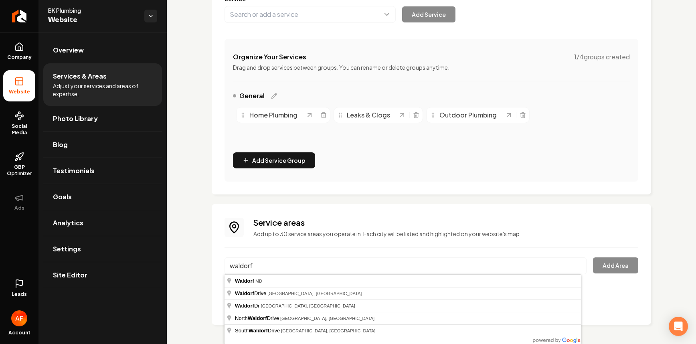
type input "Waldorf, MD"
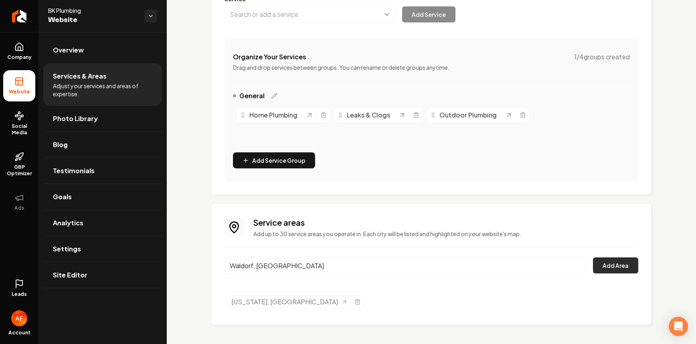
click at [604, 272] on button "Add Area" at bounding box center [615, 265] width 45 height 16
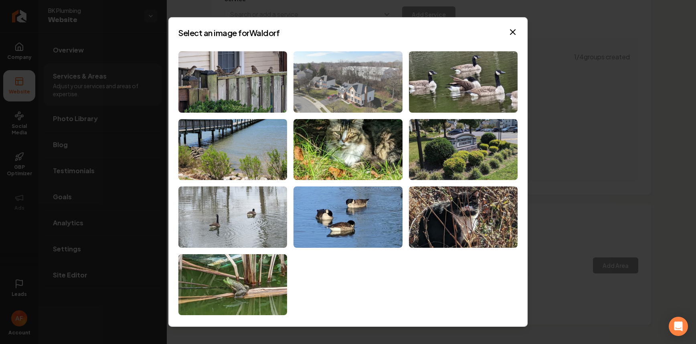
click at [359, 75] on img at bounding box center [347, 81] width 109 height 61
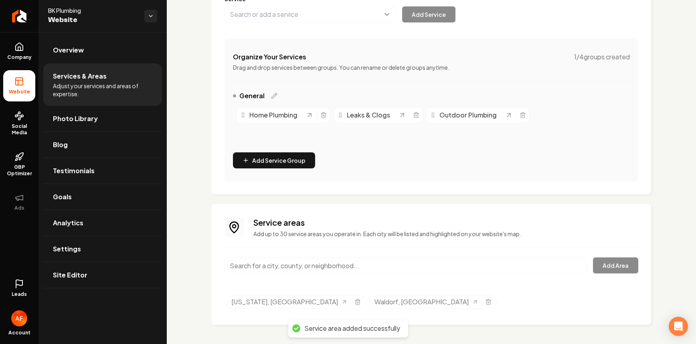
click at [378, 256] on div "Service areas Add up to 30 service areas you operate in. Each city will be list…" at bounding box center [430, 264] width 413 height 95
click at [376, 260] on input "Main content area" at bounding box center [405, 265] width 362 height 17
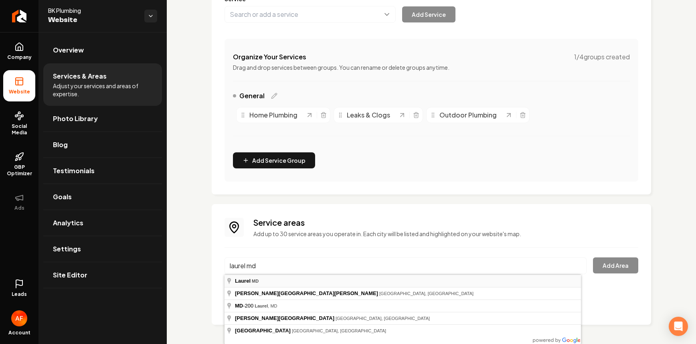
type input "Laurel, MD"
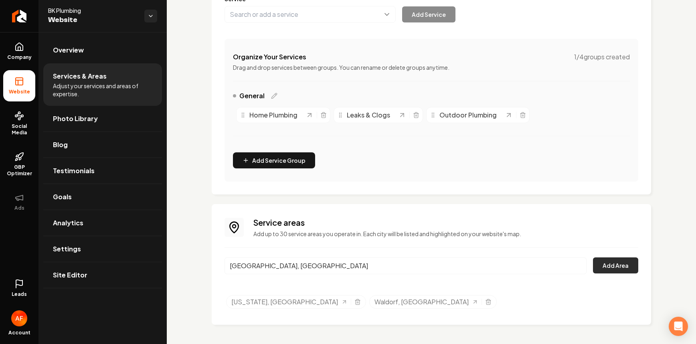
click at [613, 268] on button "Add Area" at bounding box center [615, 265] width 45 height 16
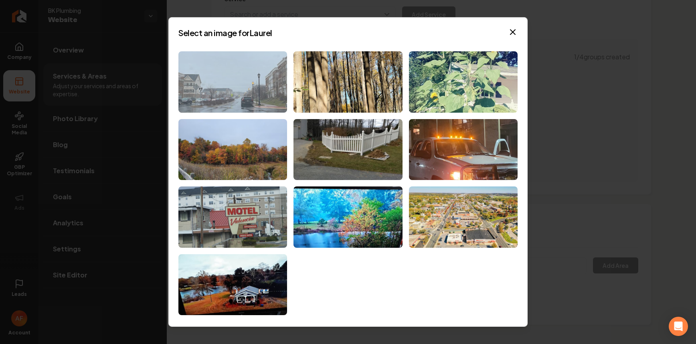
click at [253, 86] on img at bounding box center [232, 81] width 109 height 61
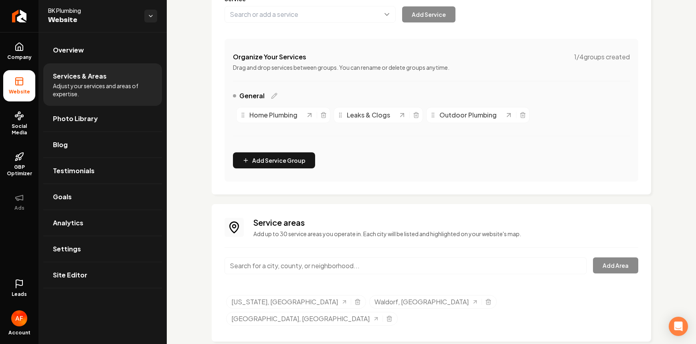
click at [334, 259] on input "Main content area" at bounding box center [405, 265] width 362 height 17
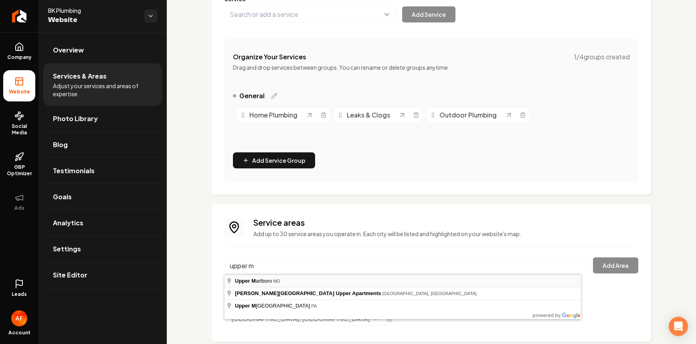
type input "Upper Marlboro, MD"
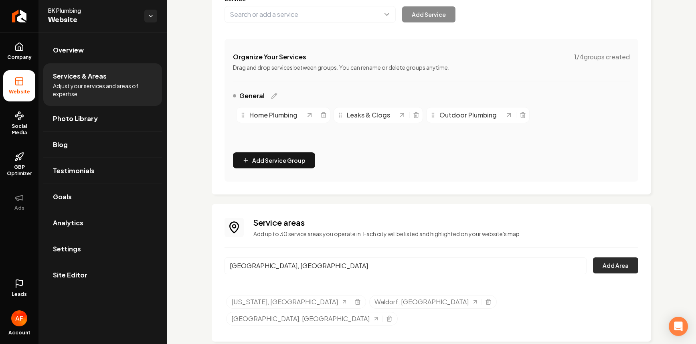
click at [619, 262] on button "Add Area" at bounding box center [615, 265] width 45 height 16
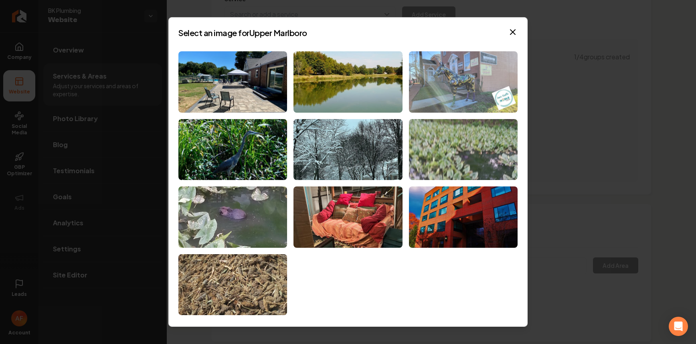
click at [469, 77] on img at bounding box center [463, 81] width 109 height 61
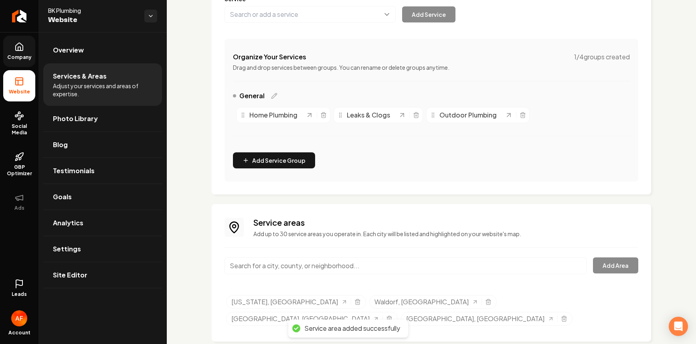
click at [25, 55] on span "Company" at bounding box center [19, 57] width 31 height 6
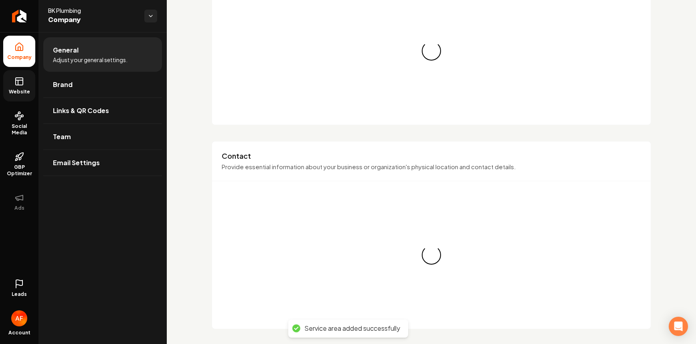
click at [17, 79] on icon at bounding box center [19, 82] width 10 height 10
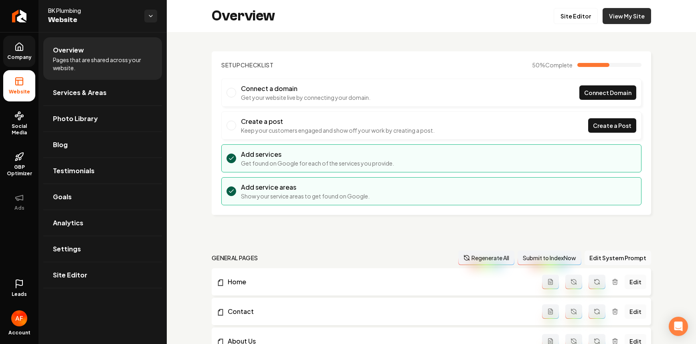
click at [614, 20] on link "View My Site" at bounding box center [626, 16] width 48 height 16
click at [578, 22] on link "Site Editor" at bounding box center [575, 16] width 44 height 16
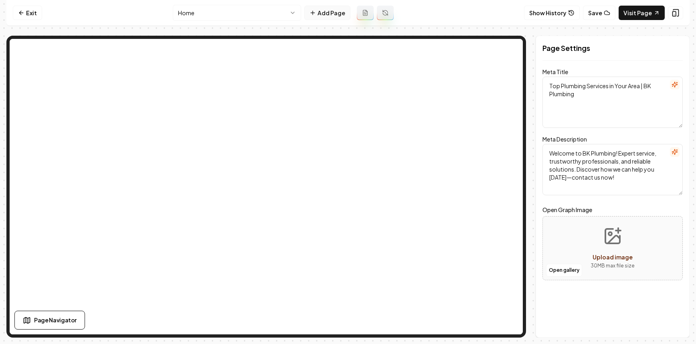
click at [321, 8] on button "Add Page" at bounding box center [327, 13] width 46 height 14
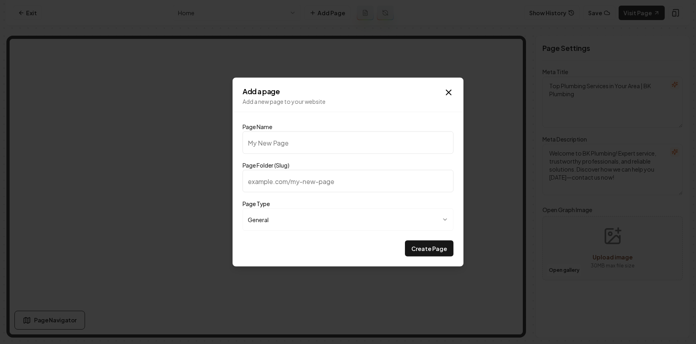
type input "P"
type input "p"
type input "Pr"
type input "pr"
type input "Pri"
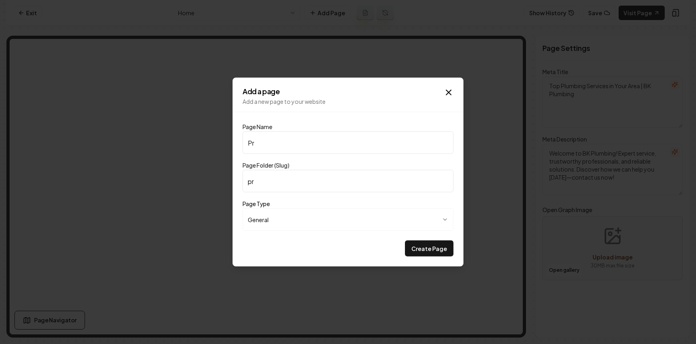
type input "pri"
type input "Pric"
type input "pric"
type input "Prici"
type input "prici"
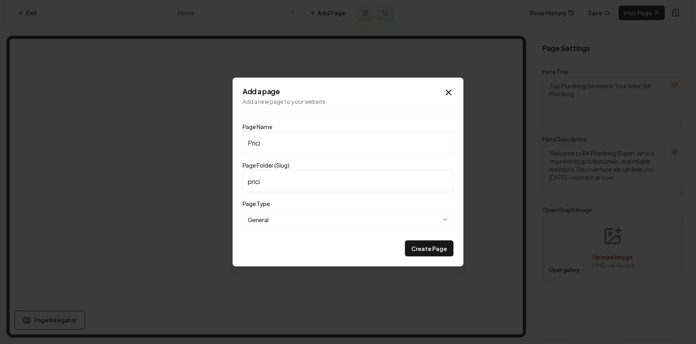
type input "Pricin"
type input "pricin"
type input "Pricing"
type input "pricing"
type input "Pricing"
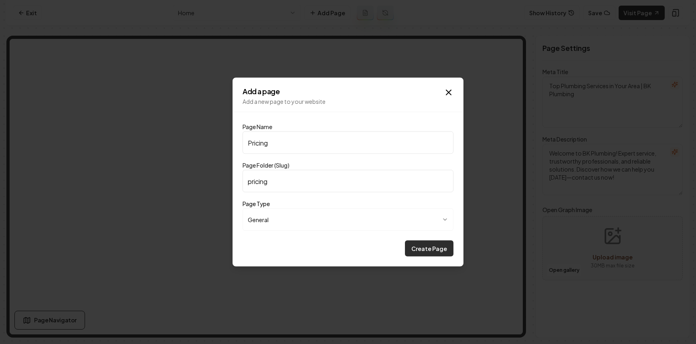
click at [428, 250] on button "Create Page" at bounding box center [429, 248] width 48 height 16
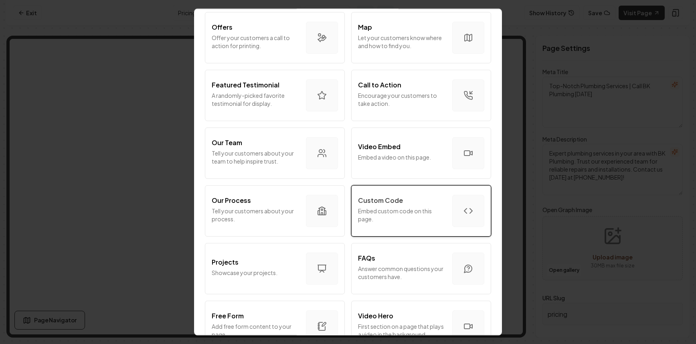
scroll to position [182, 0]
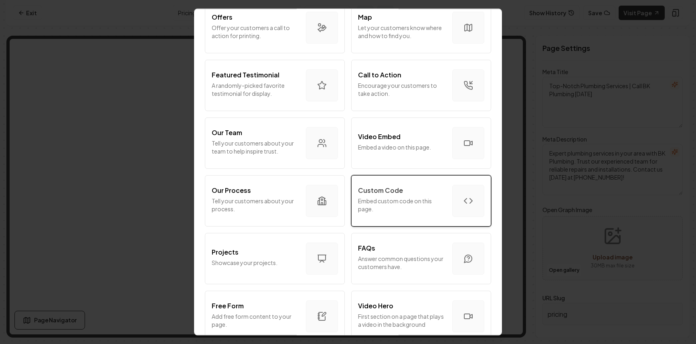
click at [417, 181] on button "Custom Code Embed custom code on this page." at bounding box center [421, 200] width 140 height 51
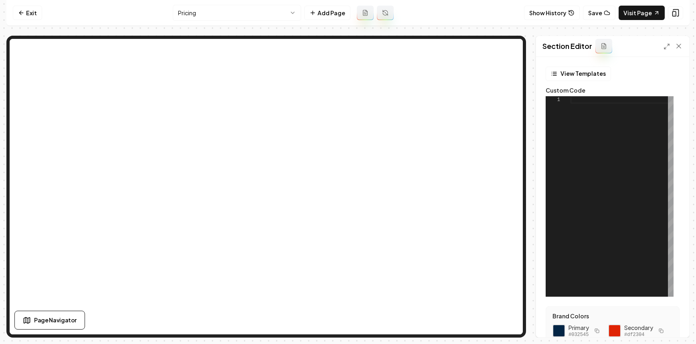
click at [571, 82] on div "View Templates Custom Code 1" at bounding box center [612, 182] width 134 height 230
click at [572, 78] on button "View Templates" at bounding box center [577, 74] width 65 height 14
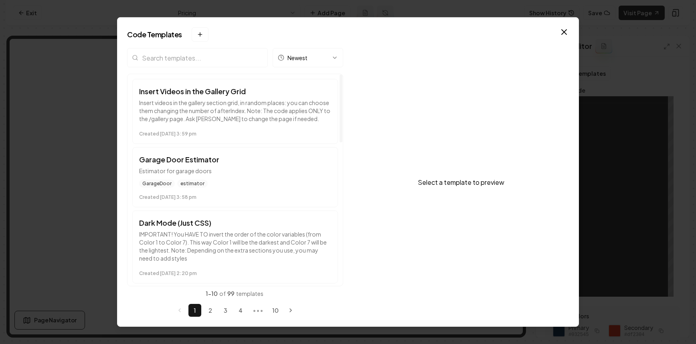
click at [190, 58] on input "search" at bounding box center [197, 57] width 141 height 19
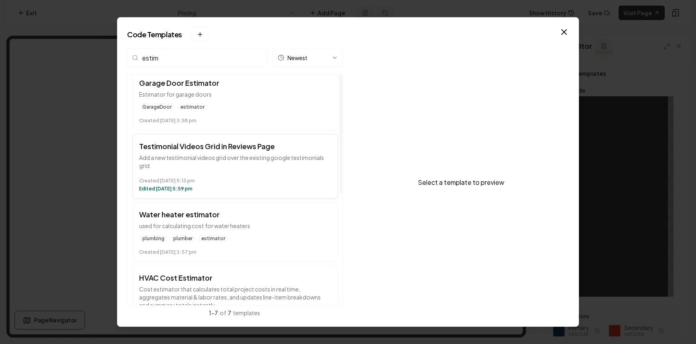
scroll to position [16, 0]
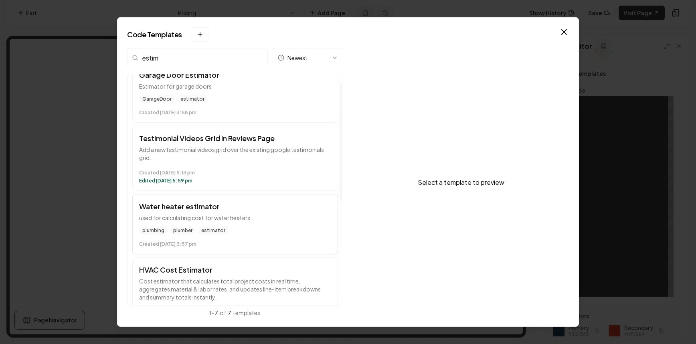
type input "estim"
click at [213, 203] on h3 "Water heater estimator" at bounding box center [235, 206] width 192 height 11
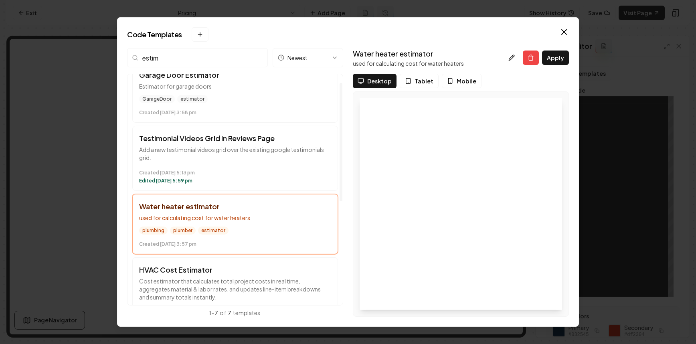
click at [550, 61] on button "Apply" at bounding box center [555, 57] width 27 height 14
type textarea "**********"
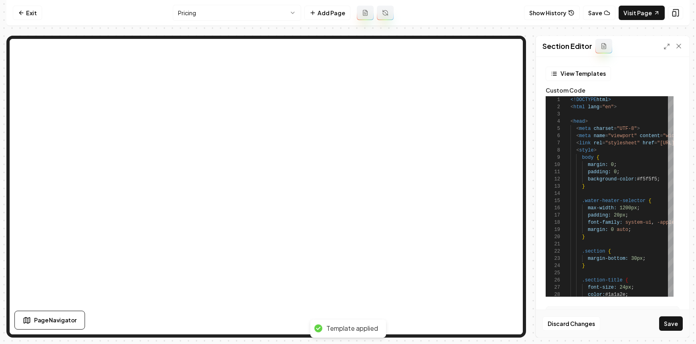
click at [677, 318] on button "Save" at bounding box center [671, 323] width 24 height 14
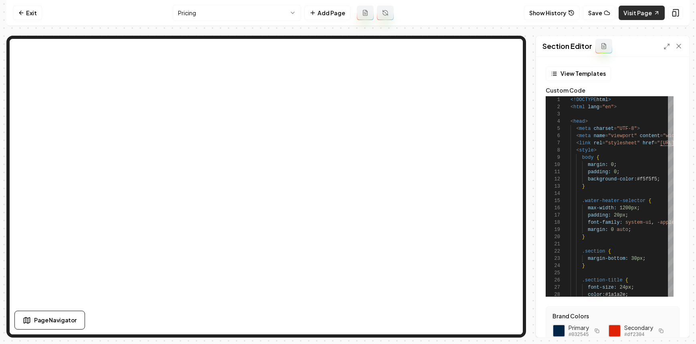
click at [641, 8] on link "Visit Page" at bounding box center [641, 13] width 46 height 14
click at [33, 13] on link "Exit" at bounding box center [27, 13] width 29 height 14
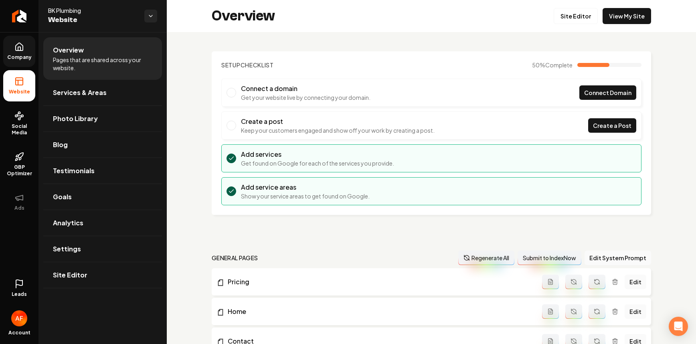
click at [16, 48] on icon at bounding box center [19, 47] width 7 height 8
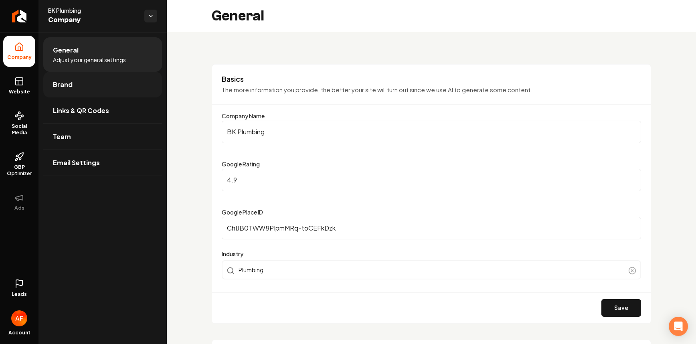
click at [69, 89] on span "Brand" at bounding box center [63, 85] width 20 height 10
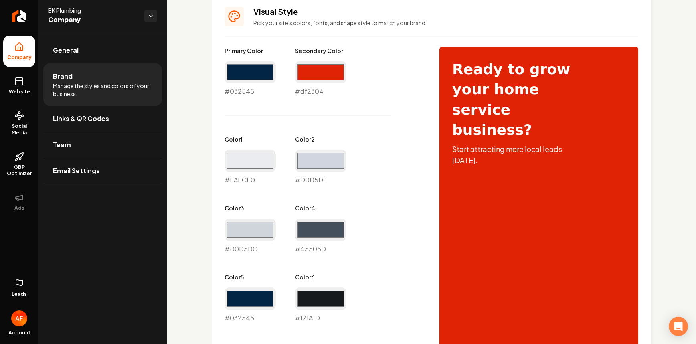
scroll to position [360, 0]
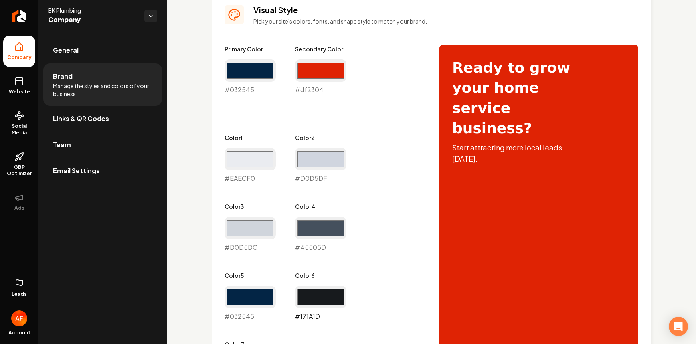
drag, startPoint x: 321, startPoint y: 292, endPoint x: 321, endPoint y: 286, distance: 6.1
click at [321, 292] on input "#171a1d" at bounding box center [320, 297] width 51 height 22
type input "#042446"
click at [421, 171] on div "Primary Color #032545 #032545 Secondary Color #df2304 #df2304 Color 1 #eaecf0 #…" at bounding box center [430, 324] width 413 height 558
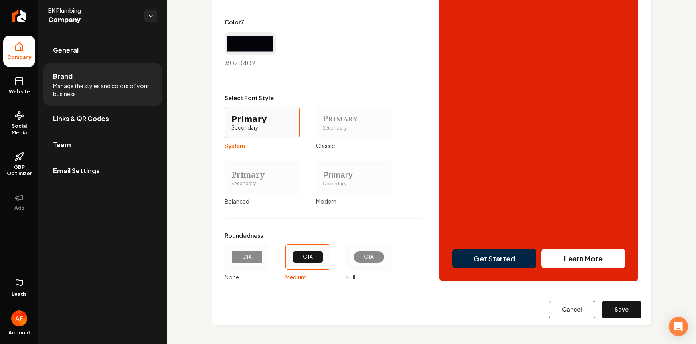
drag, startPoint x: 614, startPoint y: 307, endPoint x: 587, endPoint y: 282, distance: 37.1
click at [614, 307] on button "Save" at bounding box center [621, 309] width 40 height 18
type input "#eaecf0"
type input "#d0d5df"
type input "#d0d5dc"
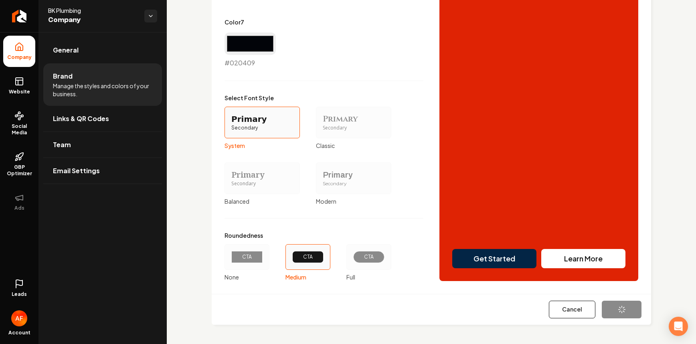
type input "#45505d"
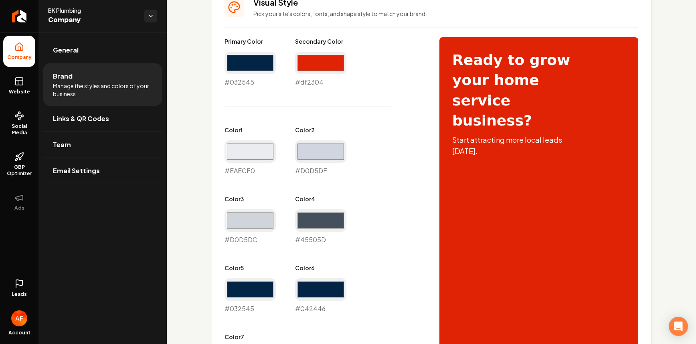
scroll to position [86, 0]
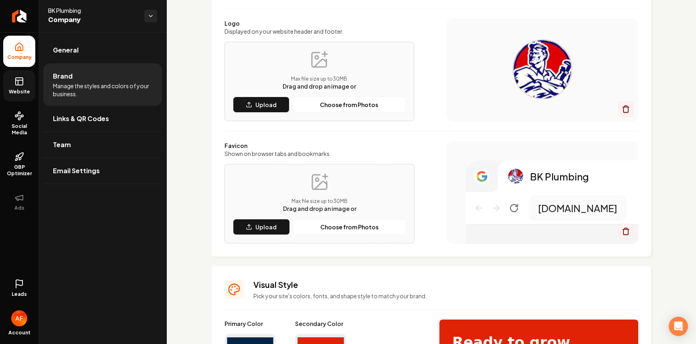
click at [13, 76] on link "Website" at bounding box center [19, 85] width 32 height 31
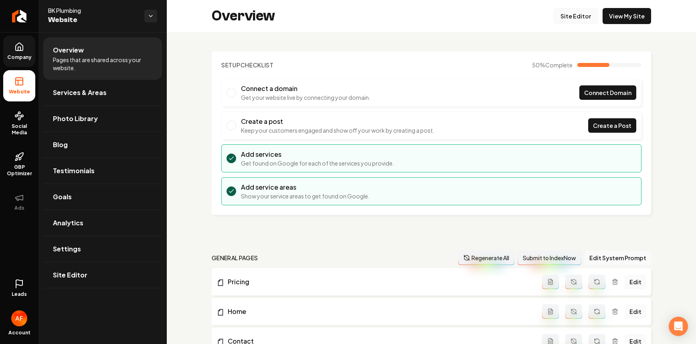
click at [557, 17] on link "Site Editor" at bounding box center [575, 16] width 44 height 16
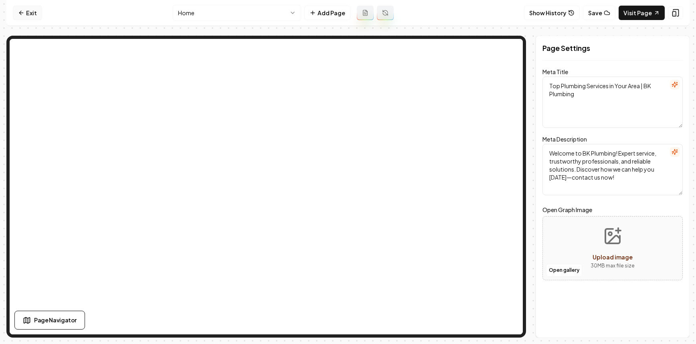
click at [25, 9] on link "Exit" at bounding box center [27, 13] width 29 height 14
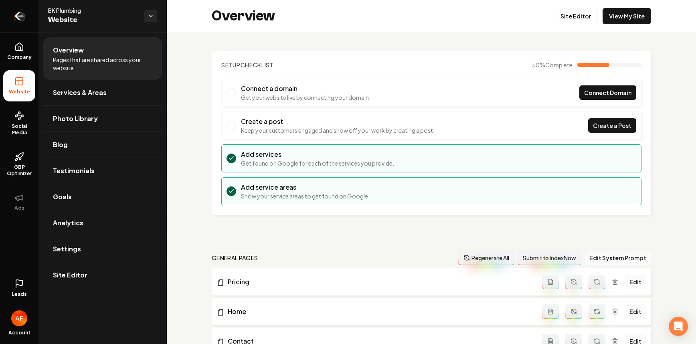
click at [18, 15] on icon "Return to dashboard" at bounding box center [19, 16] width 13 height 13
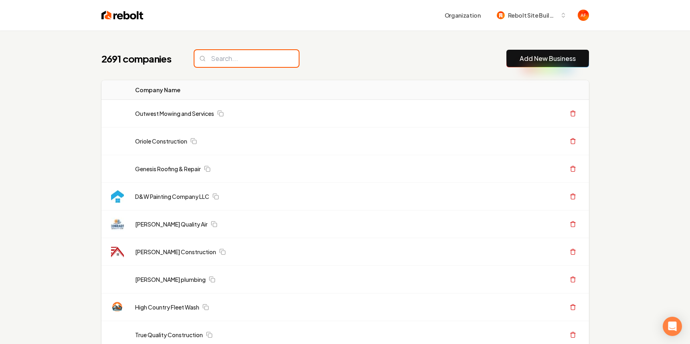
click at [230, 60] on input "search" at bounding box center [246, 58] width 104 height 17
click at [230, 58] on input "search" at bounding box center [246, 58] width 104 height 17
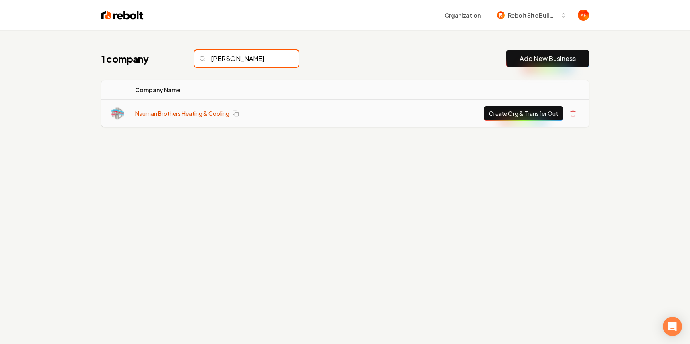
type input "naum"
click at [159, 111] on link "Nauman Brothers Heating & Cooling" at bounding box center [182, 113] width 94 height 8
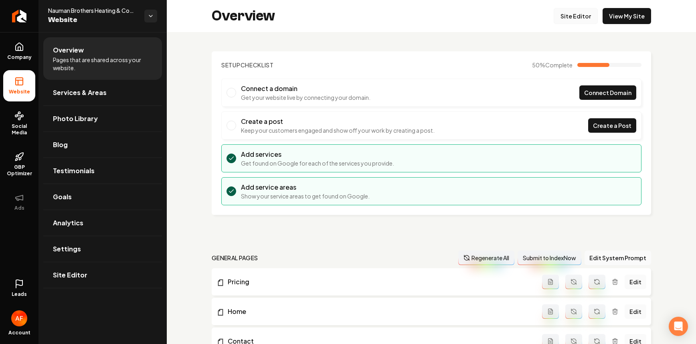
click at [566, 20] on link "Site Editor" at bounding box center [575, 16] width 44 height 16
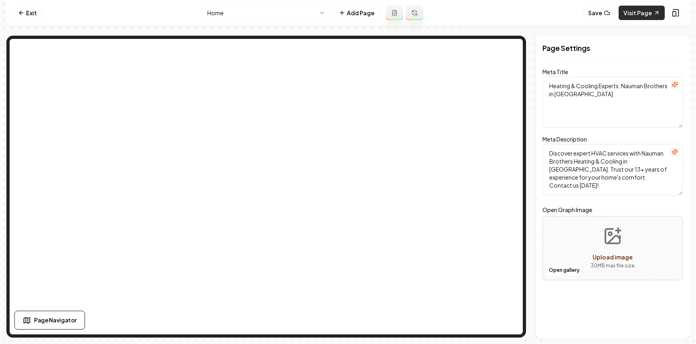
click at [631, 10] on link "Visit Page" at bounding box center [641, 13] width 46 height 14
click at [20, 6] on link "Exit" at bounding box center [27, 13] width 29 height 14
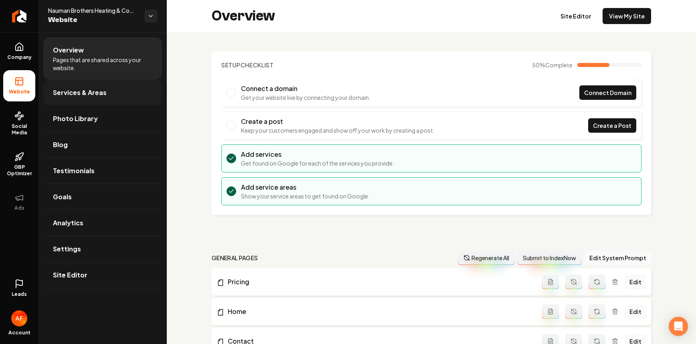
click at [68, 97] on span "Services & Areas" at bounding box center [80, 93] width 54 height 10
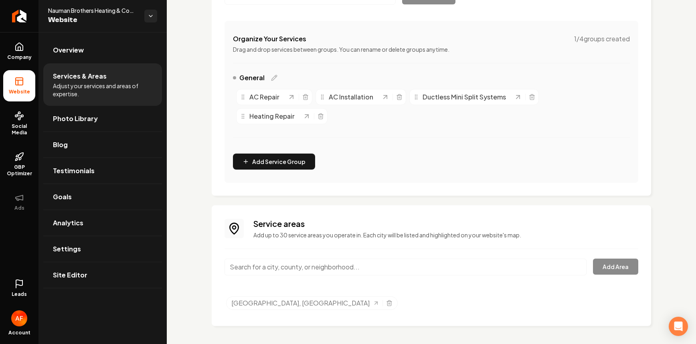
scroll to position [137, 0]
click at [365, 265] on input "Main content area" at bounding box center [405, 265] width 362 height 17
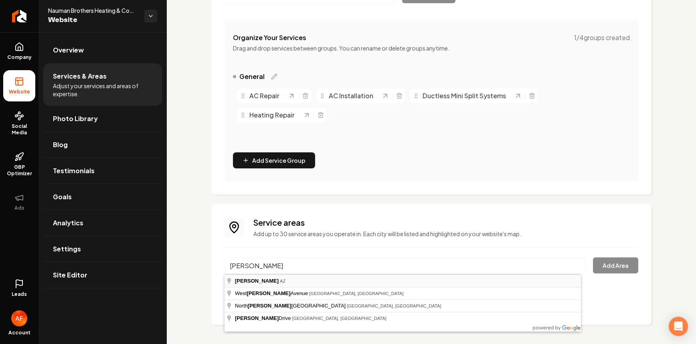
type input "Chandler, AZ"
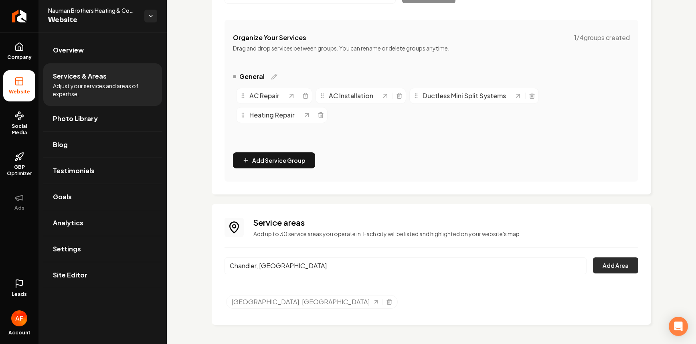
click at [623, 264] on button "Add Area" at bounding box center [615, 265] width 45 height 16
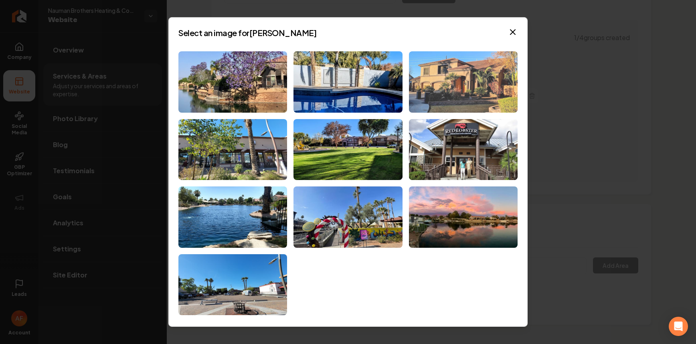
click at [435, 69] on img at bounding box center [463, 81] width 109 height 61
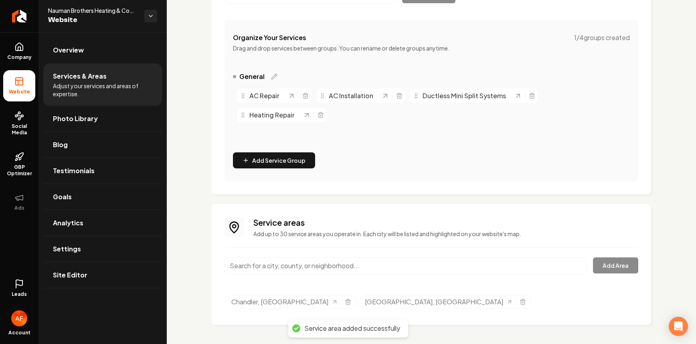
click at [327, 266] on input "Main content area" at bounding box center [405, 265] width 362 height 17
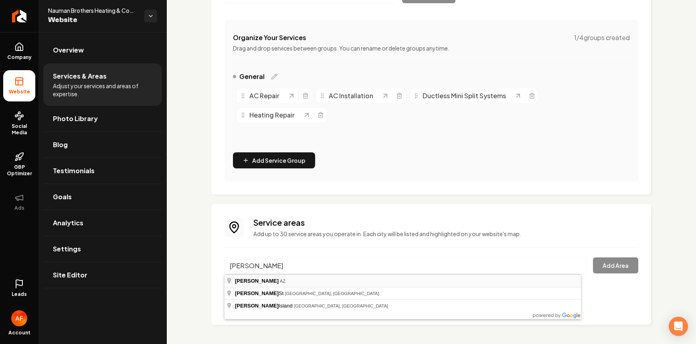
type input "Gilbert, AZ"
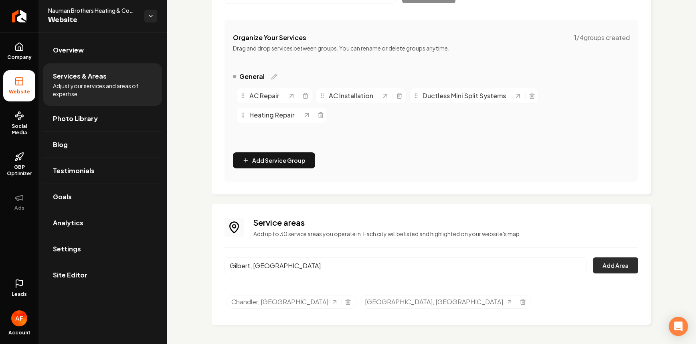
click at [613, 263] on button "Add Area" at bounding box center [615, 265] width 45 height 16
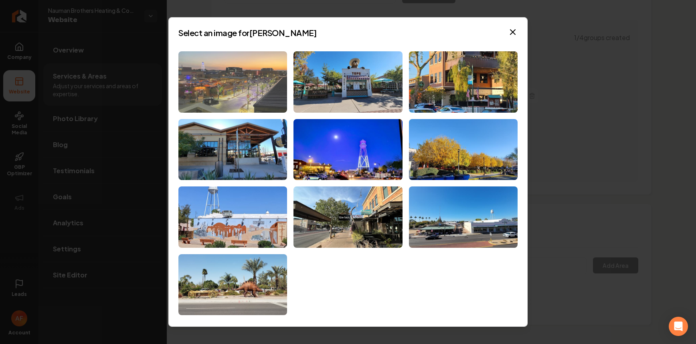
click at [242, 82] on img at bounding box center [232, 81] width 109 height 61
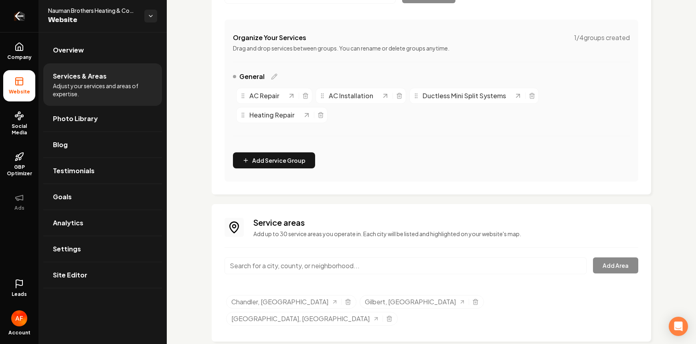
click at [26, 10] on link "Return to dashboard" at bounding box center [19, 16] width 38 height 32
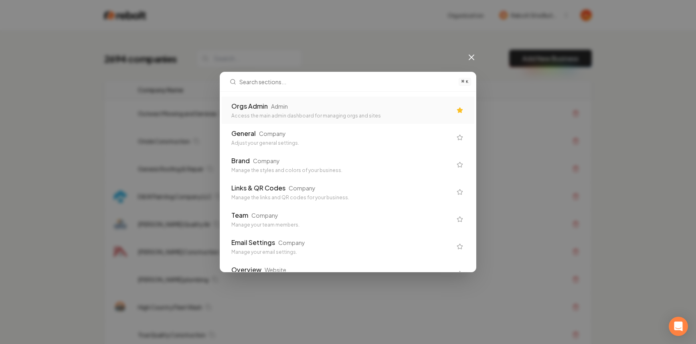
click at [375, 121] on div "Orgs Admin Admin Access the main admin dashboard for managing orgs and sites" at bounding box center [348, 110] width 252 height 27
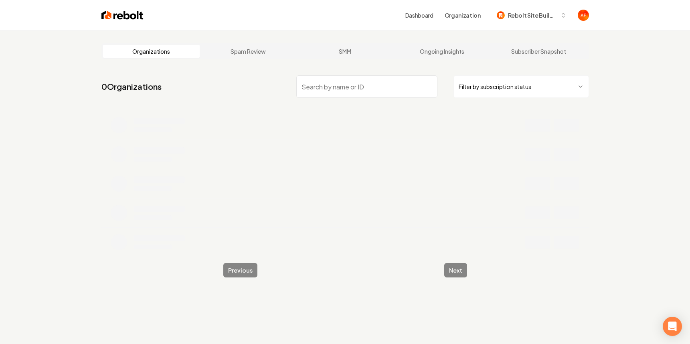
click at [375, 89] on input "search" at bounding box center [366, 86] width 141 height 22
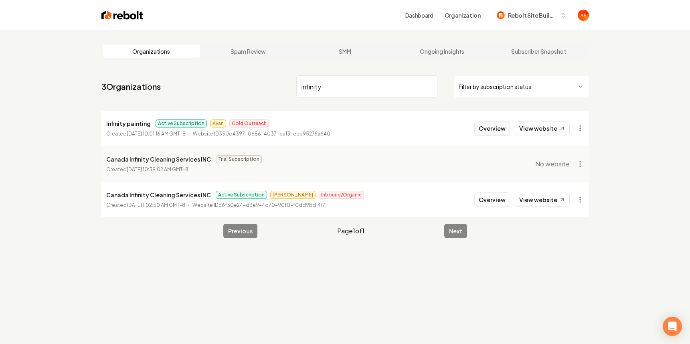
type input "infinity"
click at [508, 125] on button "Overview" at bounding box center [492, 128] width 36 height 14
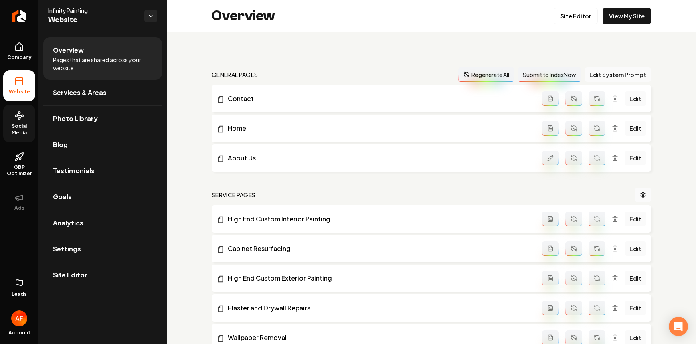
click at [18, 121] on link "Social Media" at bounding box center [19, 124] width 32 height 38
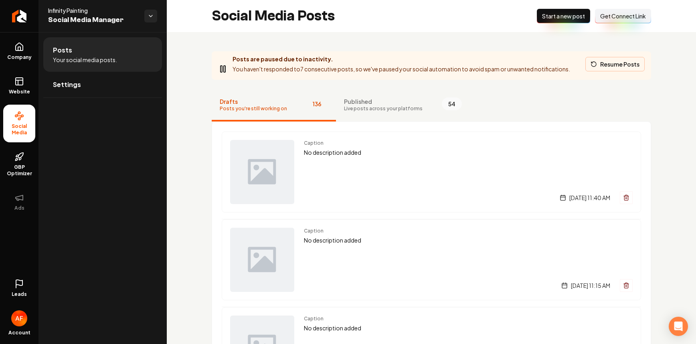
click at [612, 65] on button "Resume Posts" at bounding box center [614, 64] width 59 height 14
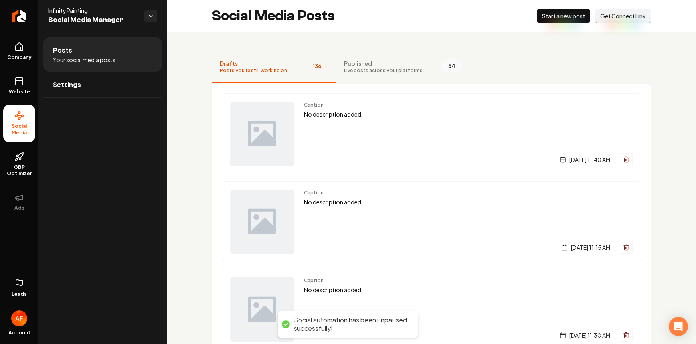
click at [570, 16] on span "Start a new post" at bounding box center [563, 16] width 43 height 8
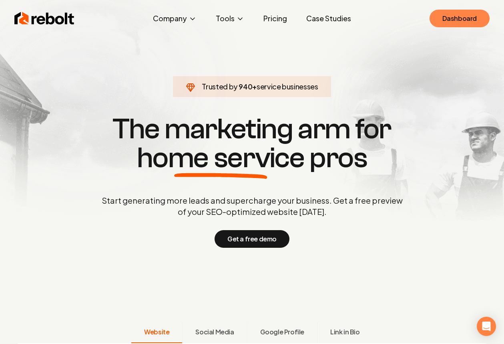
click at [444, 17] on link "Dashboard" at bounding box center [460, 19] width 60 height 18
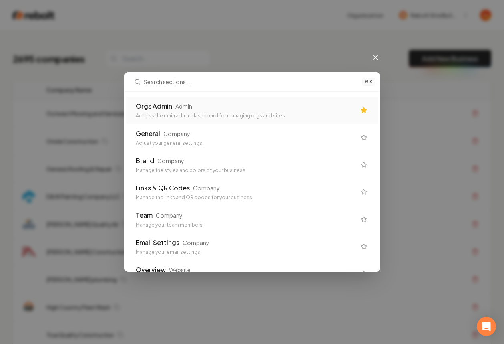
click at [212, 104] on div "Orgs Admin Admin" at bounding box center [246, 106] width 220 height 10
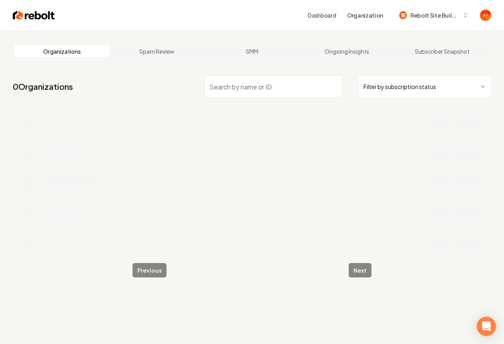
click at [227, 84] on input "search" at bounding box center [273, 86] width 138 height 22
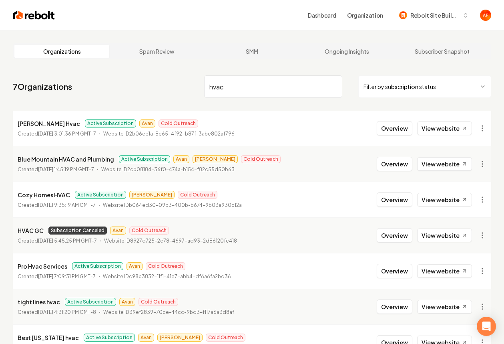
scroll to position [50, 0]
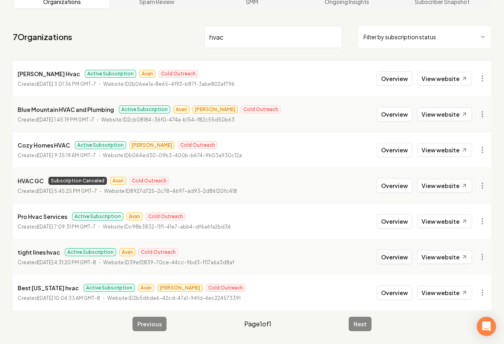
type input "hvac"
click at [392, 261] on button "Overview" at bounding box center [395, 257] width 36 height 14
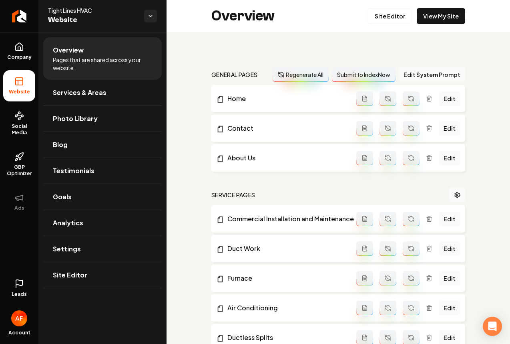
click at [22, 279] on icon at bounding box center [19, 284] width 10 height 10
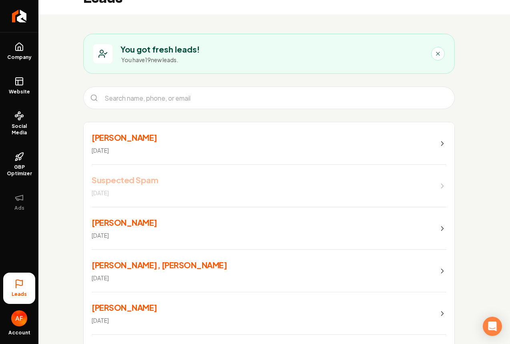
scroll to position [78, 0]
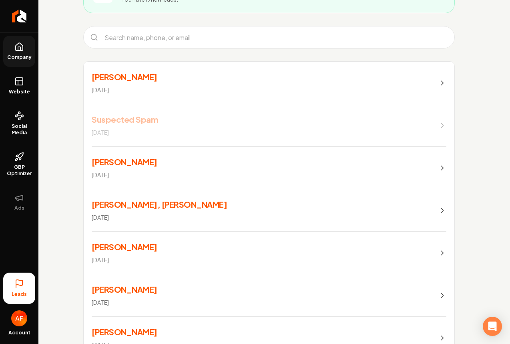
click at [21, 51] on icon at bounding box center [19, 47] width 10 height 10
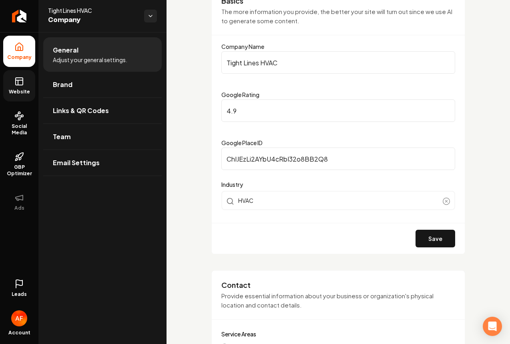
click at [15, 87] on link "Website" at bounding box center [19, 85] width 32 height 31
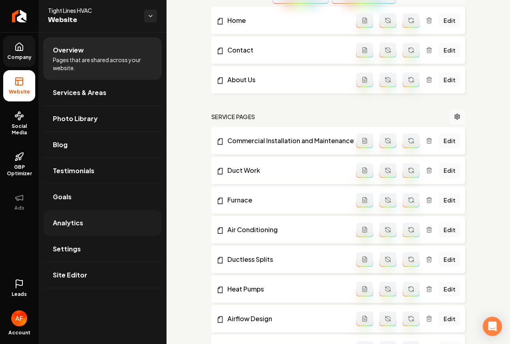
click at [96, 225] on link "Analytics" at bounding box center [102, 223] width 119 height 26
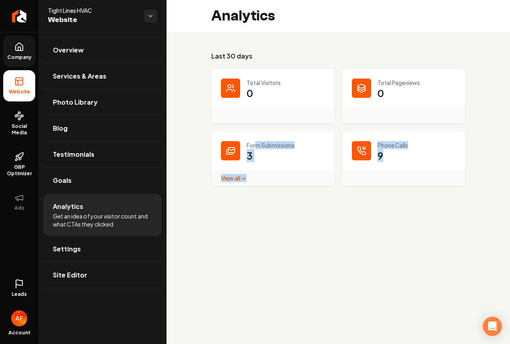
drag, startPoint x: 397, startPoint y: 152, endPoint x: 256, endPoint y: 142, distance: 142.2
click at [255, 142] on dl "Total Visitors 0 Total Pageviews 0 Form Submissions 3 View all → Form Submissio…" at bounding box center [339, 127] width 254 height 117
click at [256, 142] on p "Form Submissions" at bounding box center [286, 145] width 78 height 8
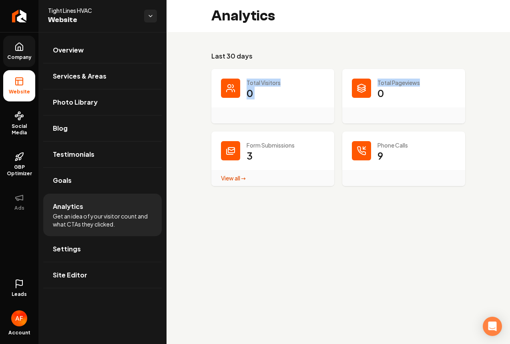
drag, startPoint x: 422, startPoint y: 82, endPoint x: 292, endPoint y: 73, distance: 130.5
click at [292, 73] on dl "Total Visitors 0 Total Pageviews 0 Form Submissions 3 View all → Form Submissio…" at bounding box center [339, 127] width 254 height 117
click at [381, 84] on p "Total Pageviews" at bounding box center [417, 83] width 78 height 8
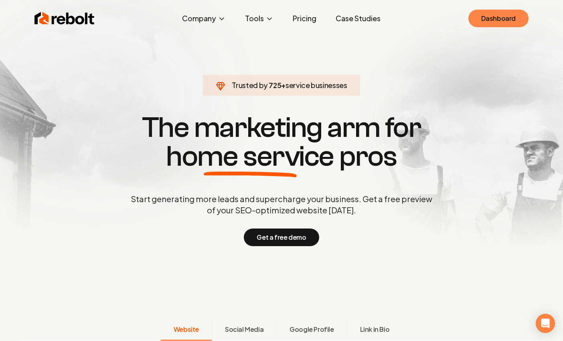
click at [477, 22] on link "Dashboard" at bounding box center [498, 19] width 60 height 18
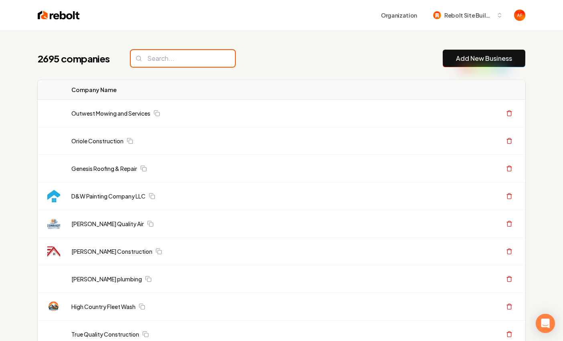
click at [153, 55] on input "search" at bounding box center [183, 58] width 104 height 17
click at [152, 58] on input "search" at bounding box center [183, 58] width 104 height 17
